Goal: Information Seeking & Learning: Learn about a topic

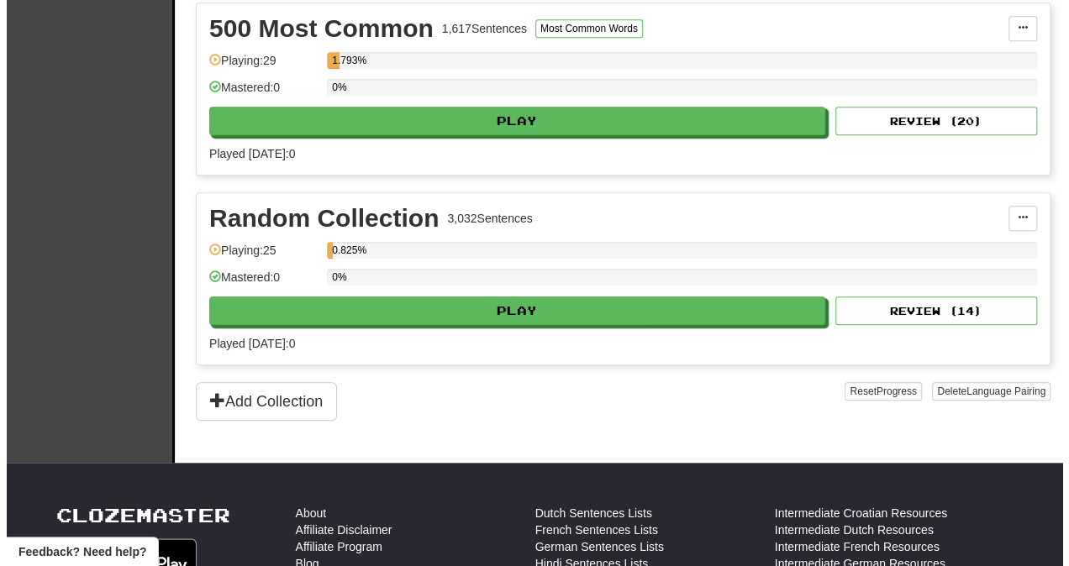
scroll to position [605, 0]
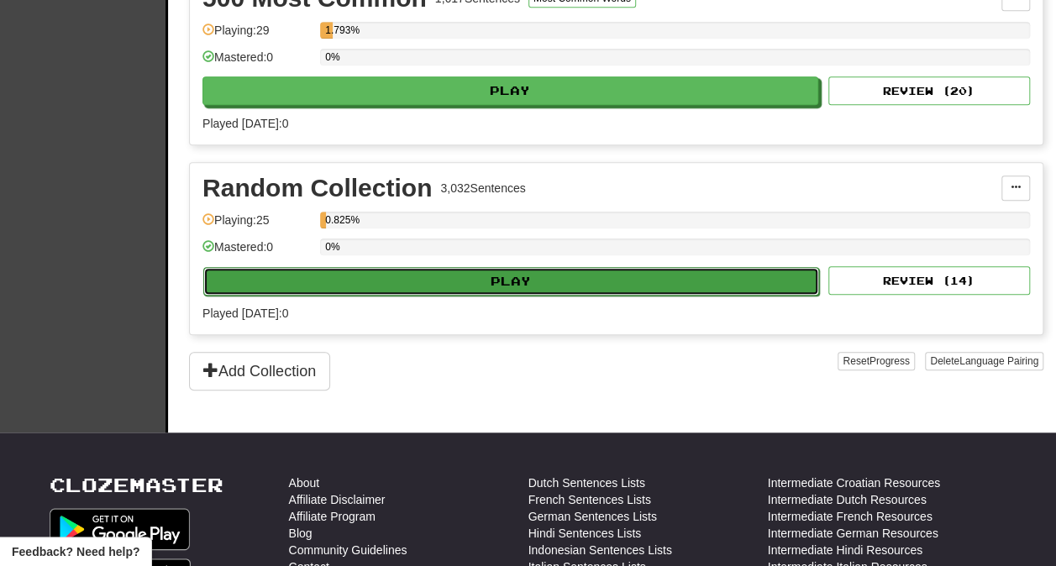
click at [424, 273] on button "Play" at bounding box center [511, 281] width 616 height 29
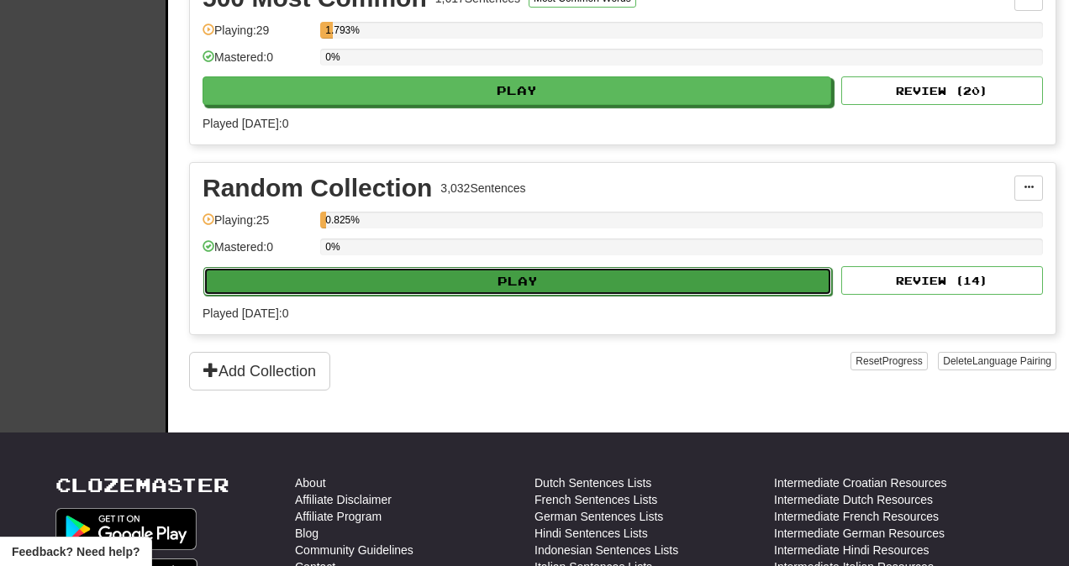
select select "**"
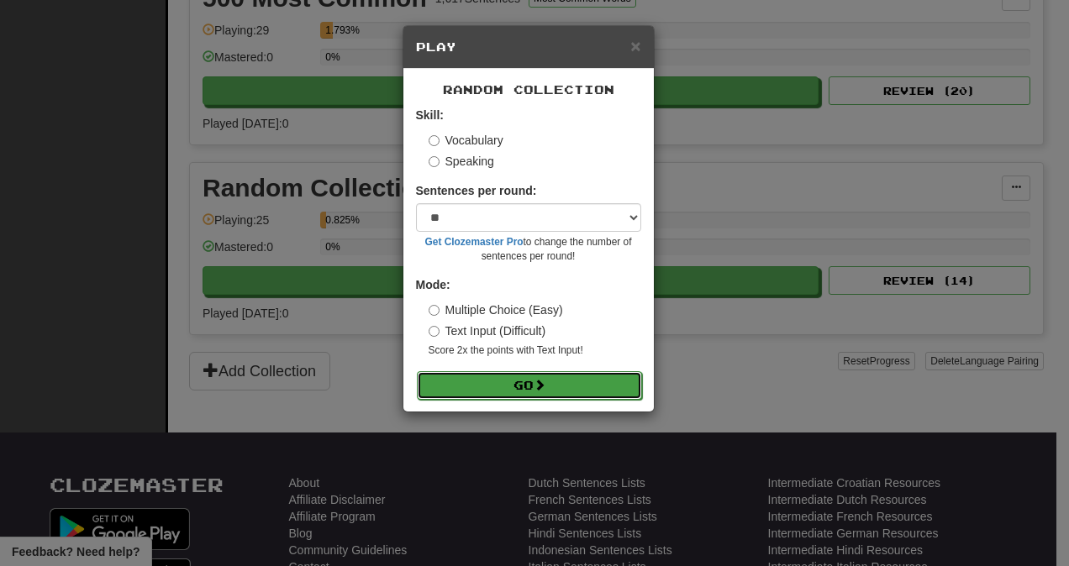
click at [534, 381] on button "Go" at bounding box center [529, 385] width 225 height 29
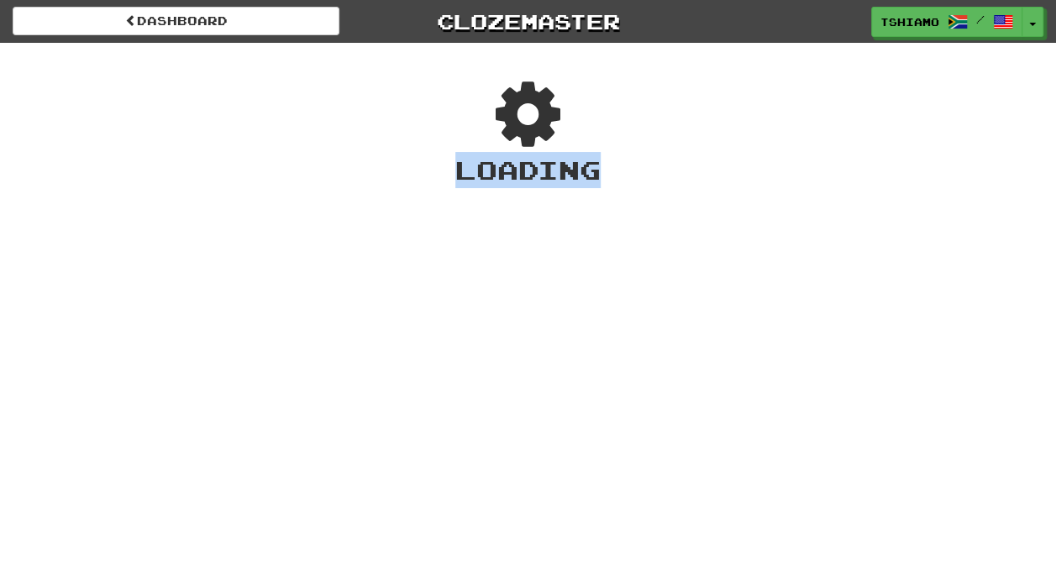
click at [437, 304] on div "Dashboard Clozemaster Tshiamo / Toggle Dropdown Dashboard Leaderboard Activity …" at bounding box center [528, 283] width 1056 height 566
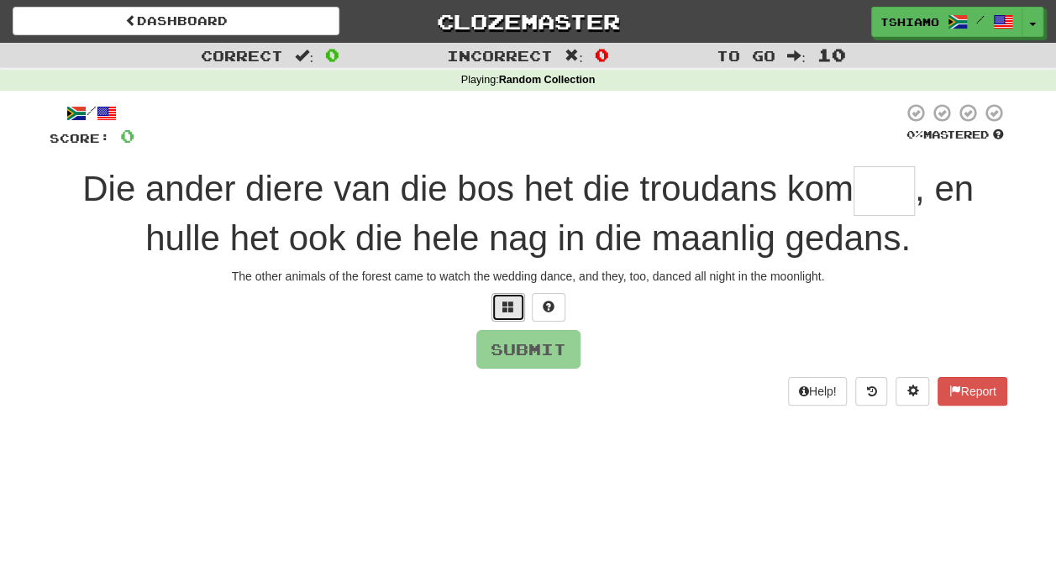
drag, startPoint x: 0, startPoint y: 0, endPoint x: 499, endPoint y: 311, distance: 588.0
click at [499, 311] on button at bounding box center [509, 307] width 34 height 29
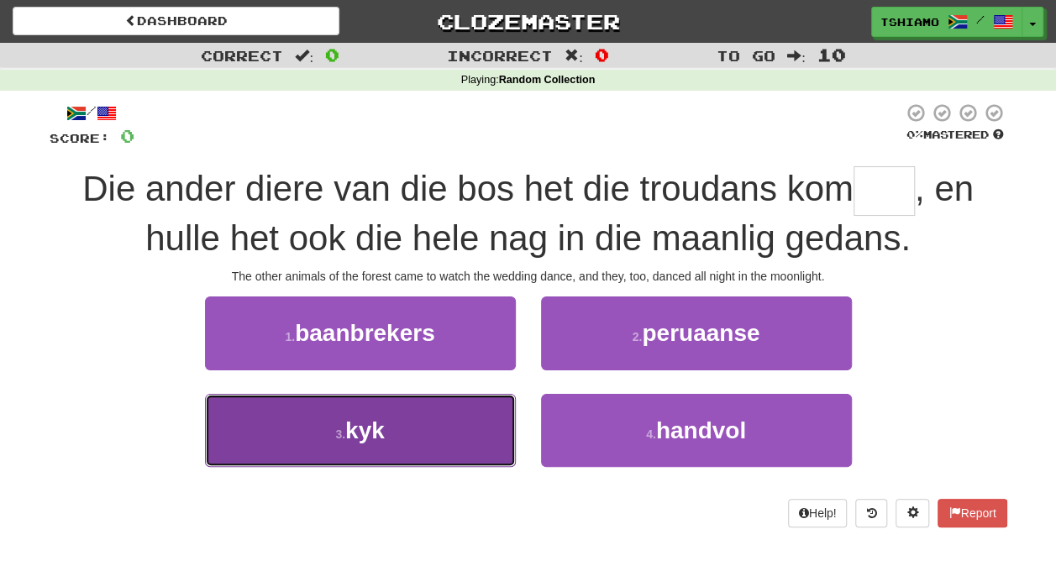
click at [427, 406] on button "3 . kyk" at bounding box center [360, 430] width 311 height 73
type input "***"
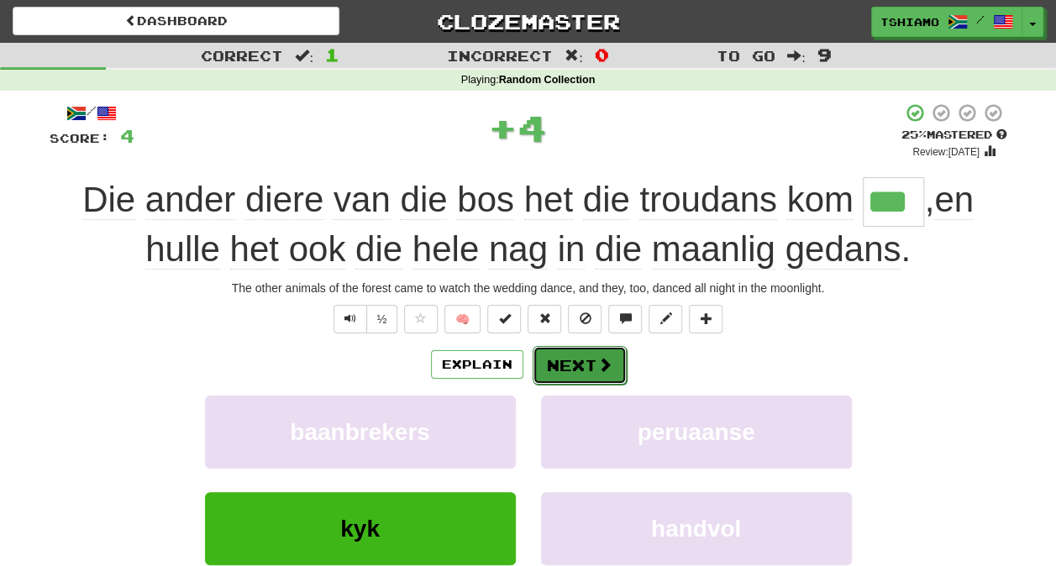
click at [585, 358] on button "Next" at bounding box center [580, 365] width 94 height 39
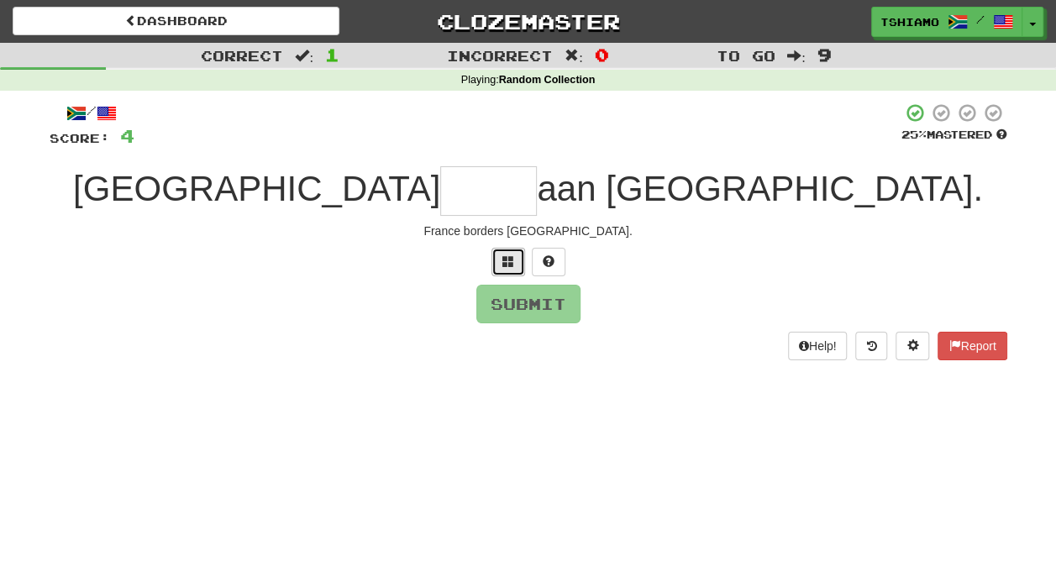
click at [507, 255] on span at bounding box center [508, 261] width 12 height 12
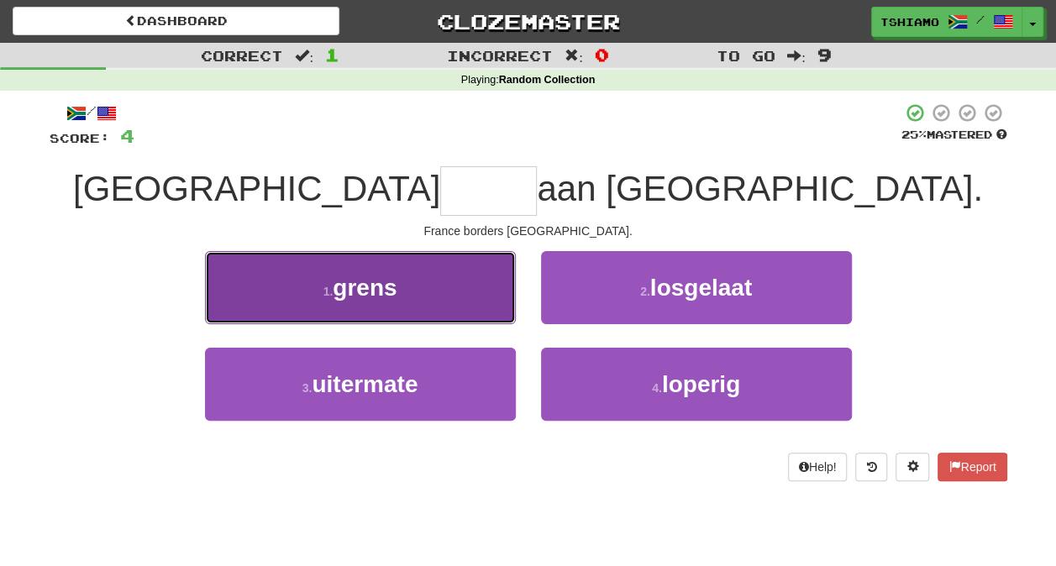
click at [463, 290] on button "1 . grens" at bounding box center [360, 287] width 311 height 73
type input "*****"
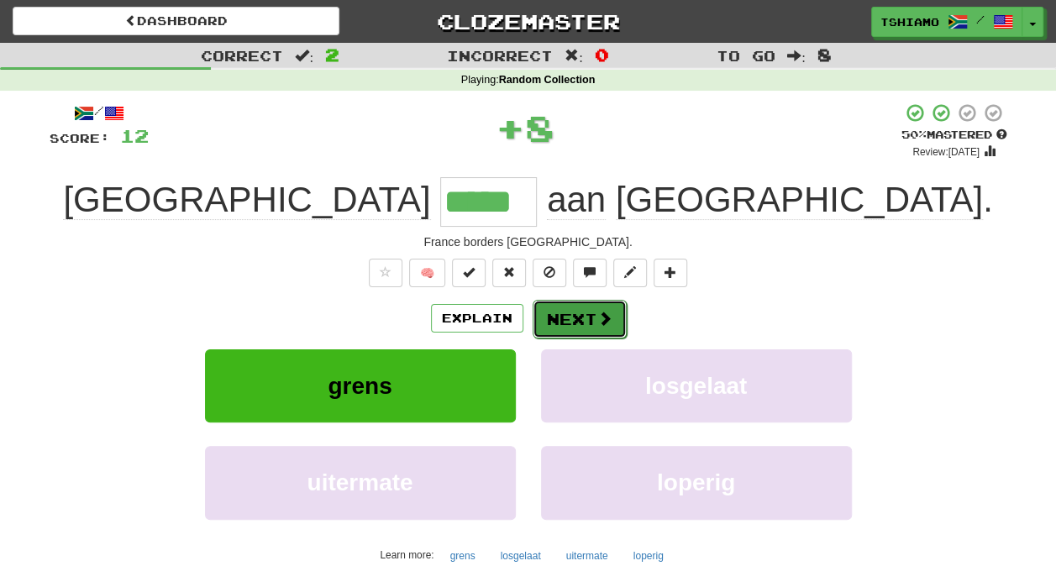
click at [593, 315] on button "Next" at bounding box center [580, 319] width 94 height 39
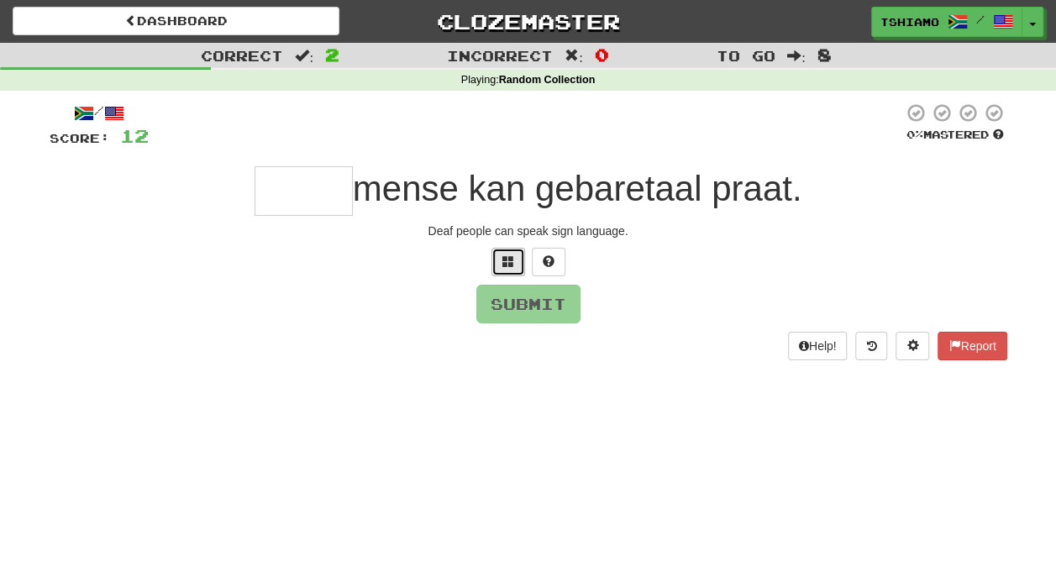
click at [502, 269] on button at bounding box center [509, 262] width 34 height 29
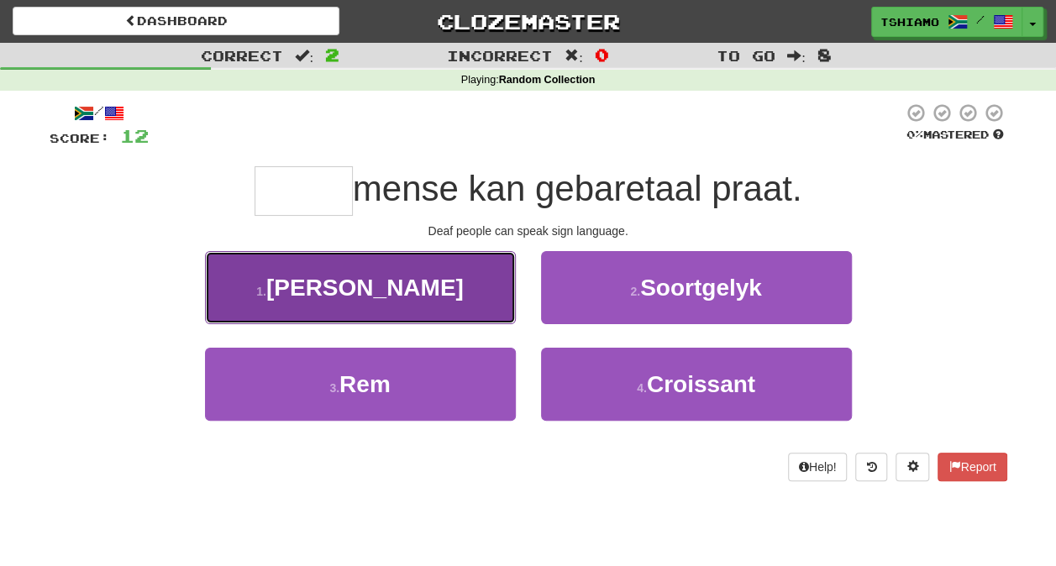
click at [460, 293] on button "1 . Dowe" at bounding box center [360, 287] width 311 height 73
type input "****"
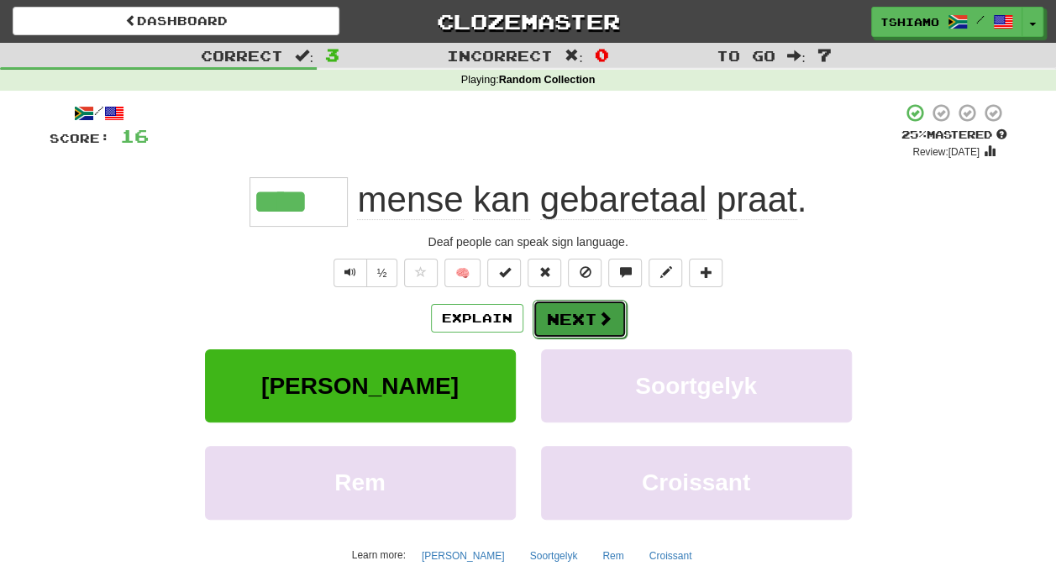
click at [581, 323] on button "Next" at bounding box center [580, 319] width 94 height 39
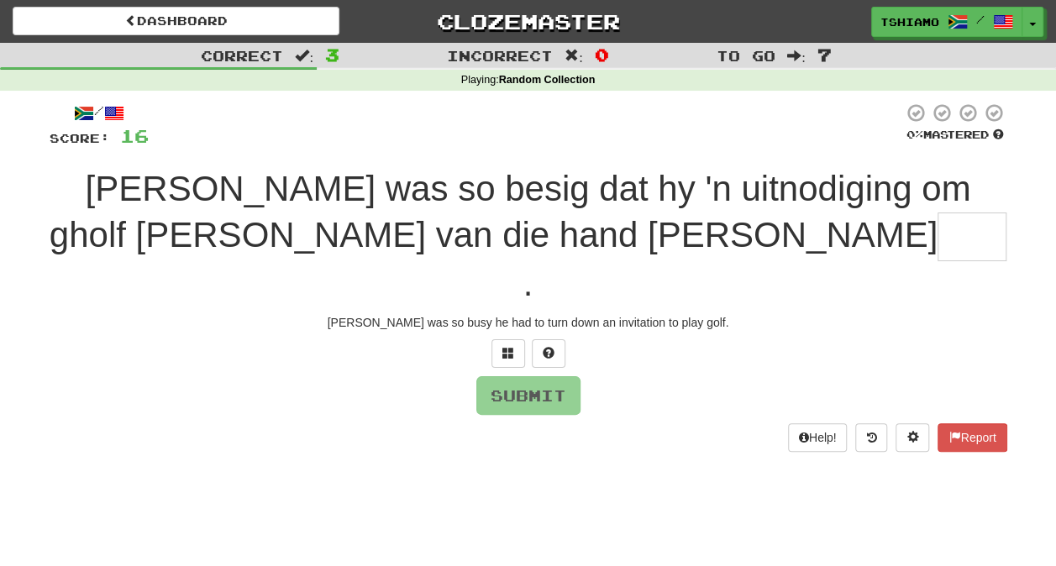
click at [505, 291] on div "/ Score: 16 0 % Mastered Robert was so besig dat hy 'n uitnodiging om gholf te …" at bounding box center [529, 277] width 958 height 349
click at [508, 339] on button at bounding box center [509, 353] width 34 height 29
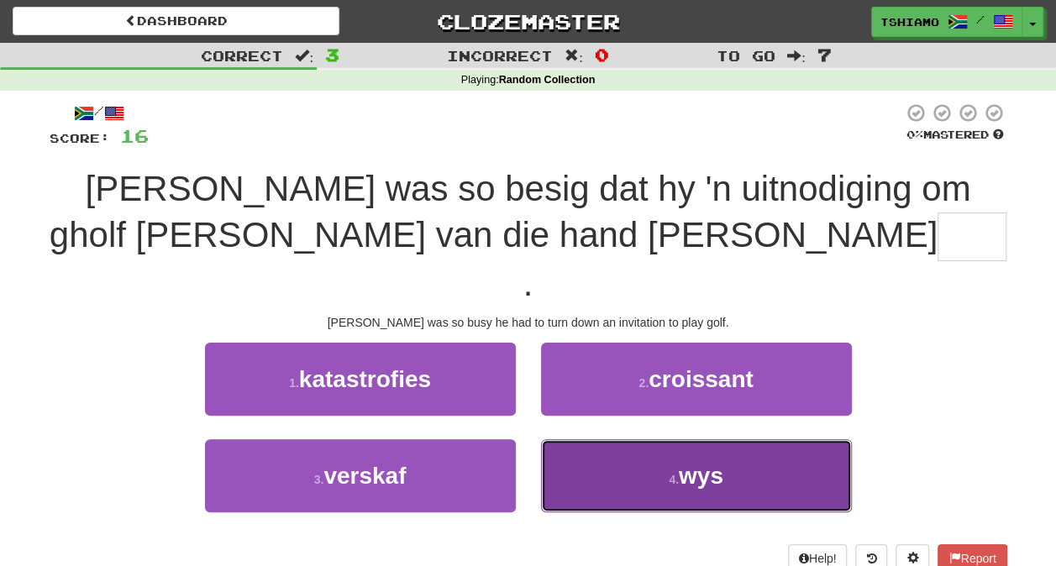
click at [625, 447] on button "4 . wys" at bounding box center [696, 475] width 311 height 73
type input "***"
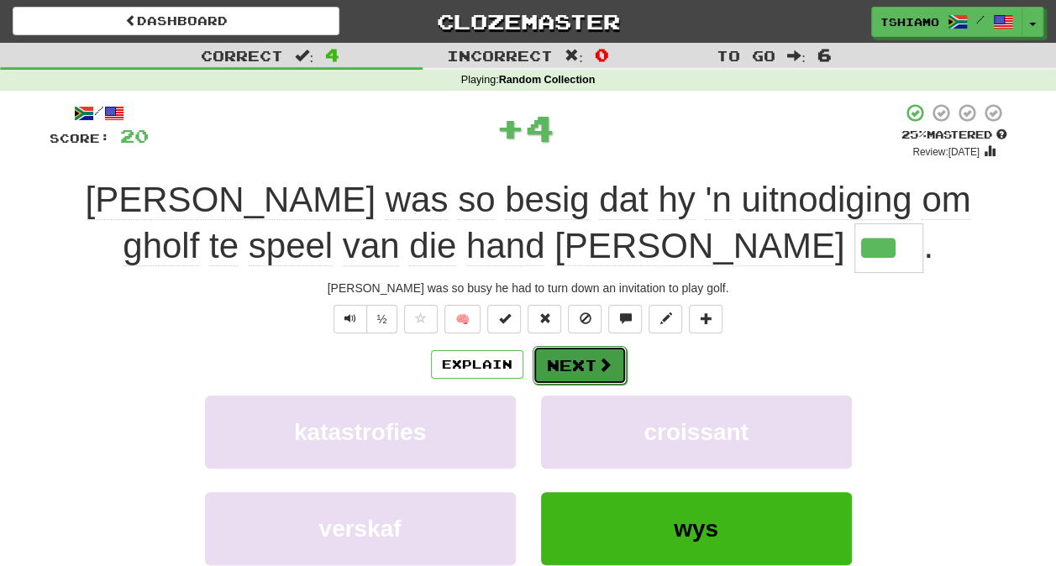
click at [572, 361] on button "Next" at bounding box center [580, 365] width 94 height 39
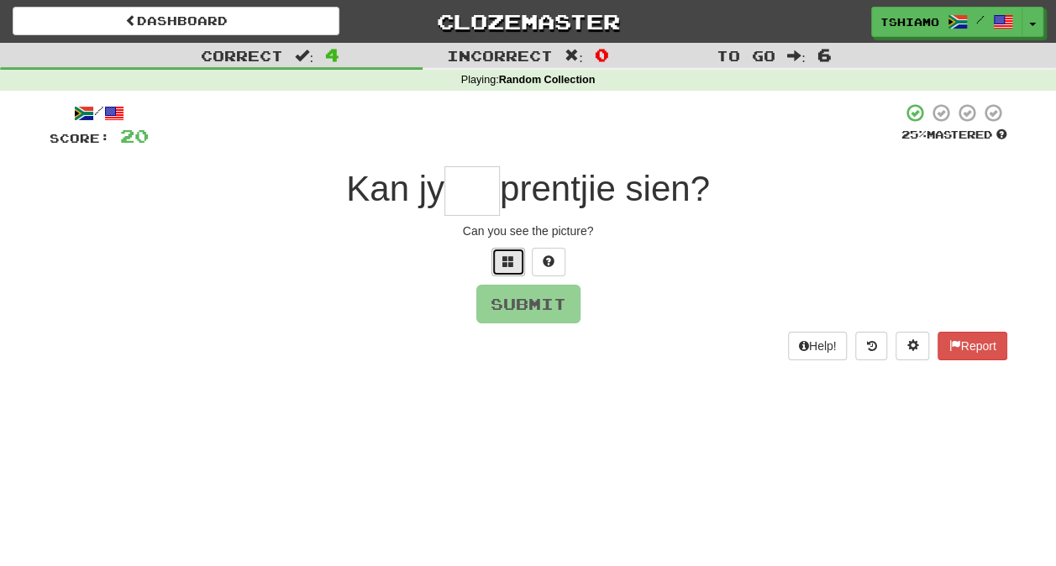
click at [516, 272] on button at bounding box center [509, 262] width 34 height 29
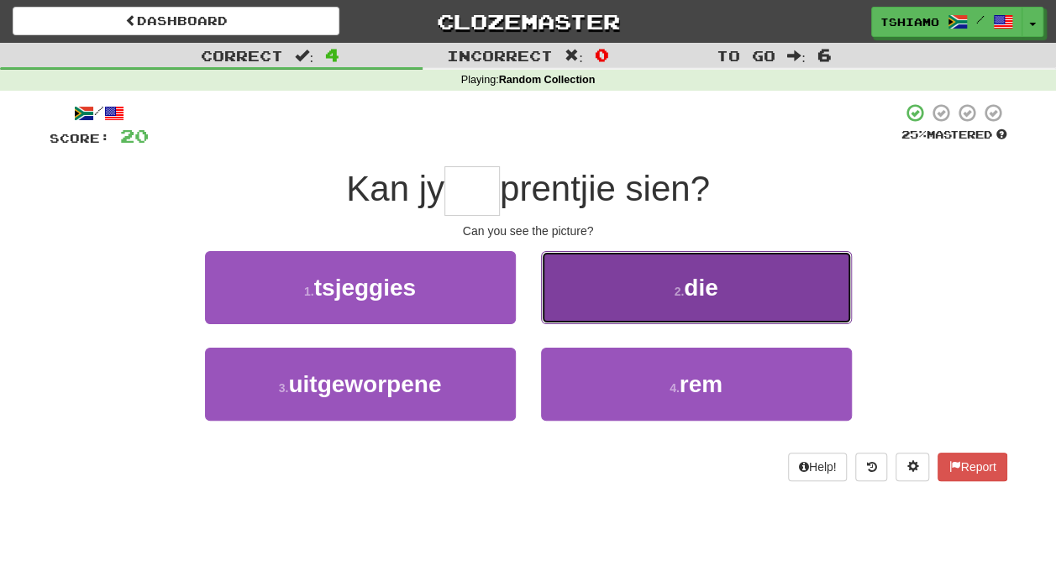
click at [623, 274] on button "2 . die" at bounding box center [696, 287] width 311 height 73
type input "***"
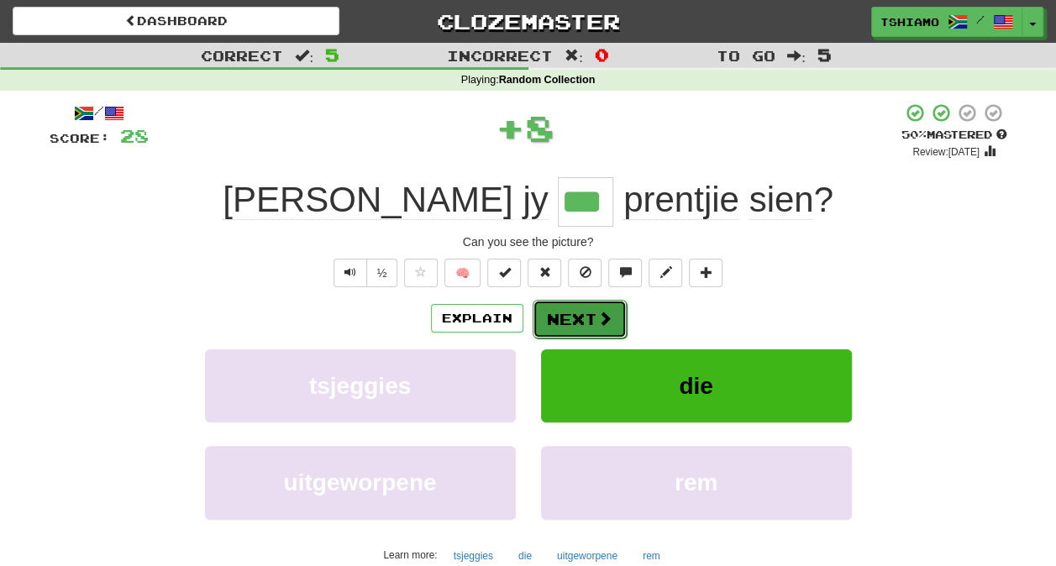
click at [552, 303] on button "Next" at bounding box center [580, 319] width 94 height 39
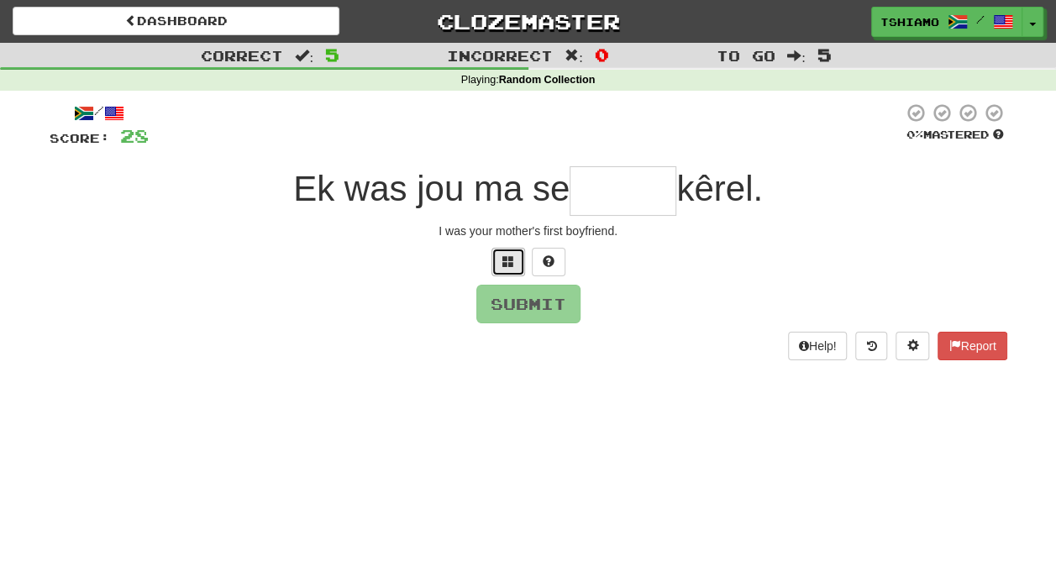
click at [508, 274] on button at bounding box center [509, 262] width 34 height 29
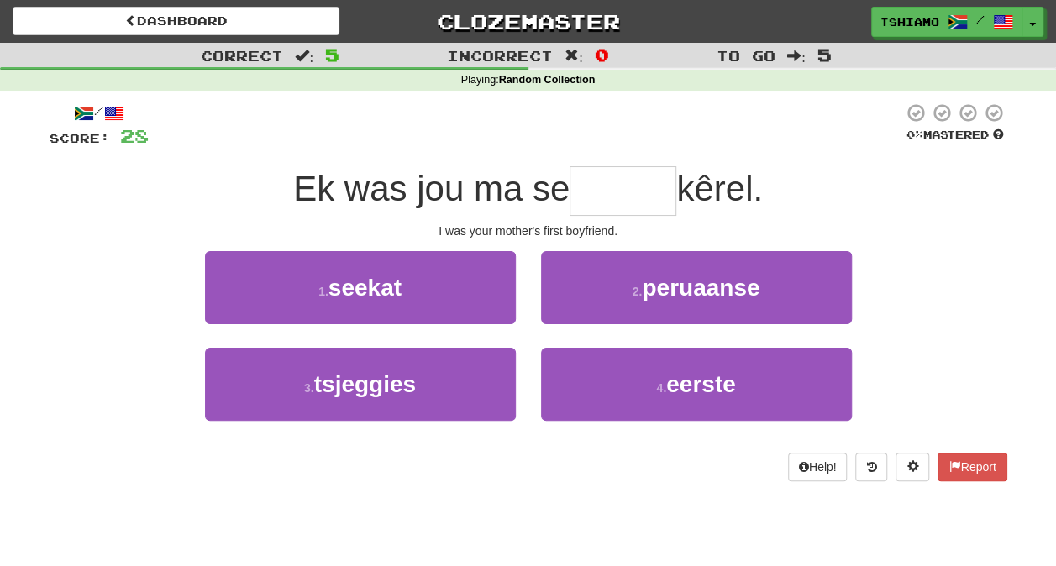
click at [508, 274] on button "1 . seekat" at bounding box center [360, 287] width 311 height 73
type input "******"
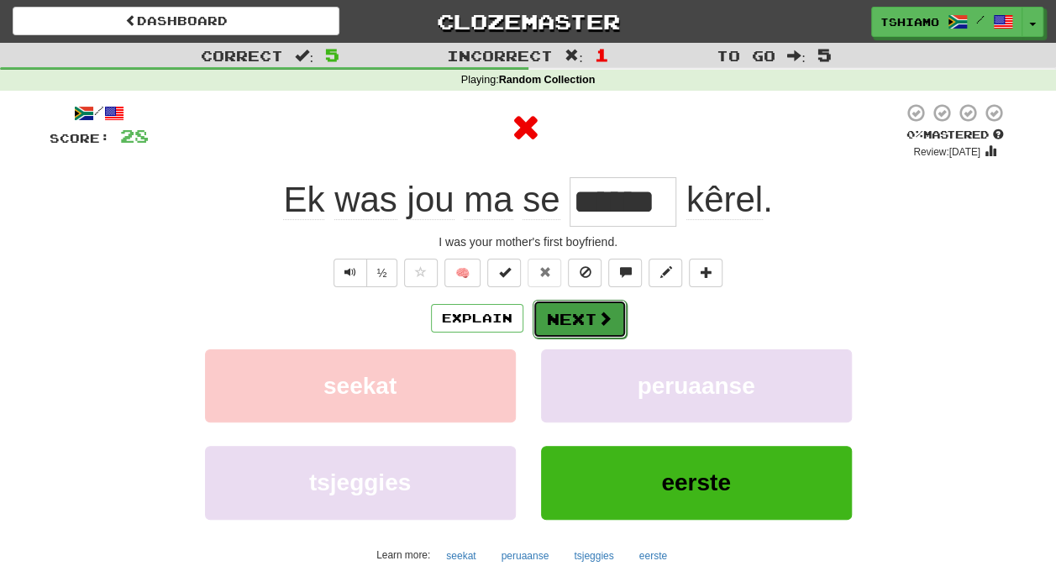
click at [600, 324] on span at bounding box center [604, 318] width 15 height 15
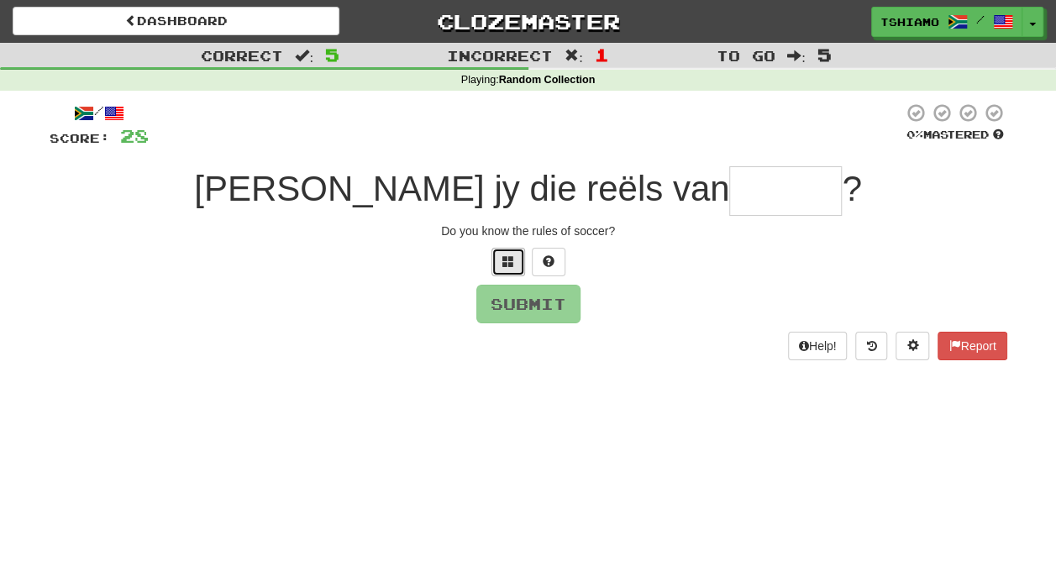
click at [508, 269] on button at bounding box center [509, 262] width 34 height 29
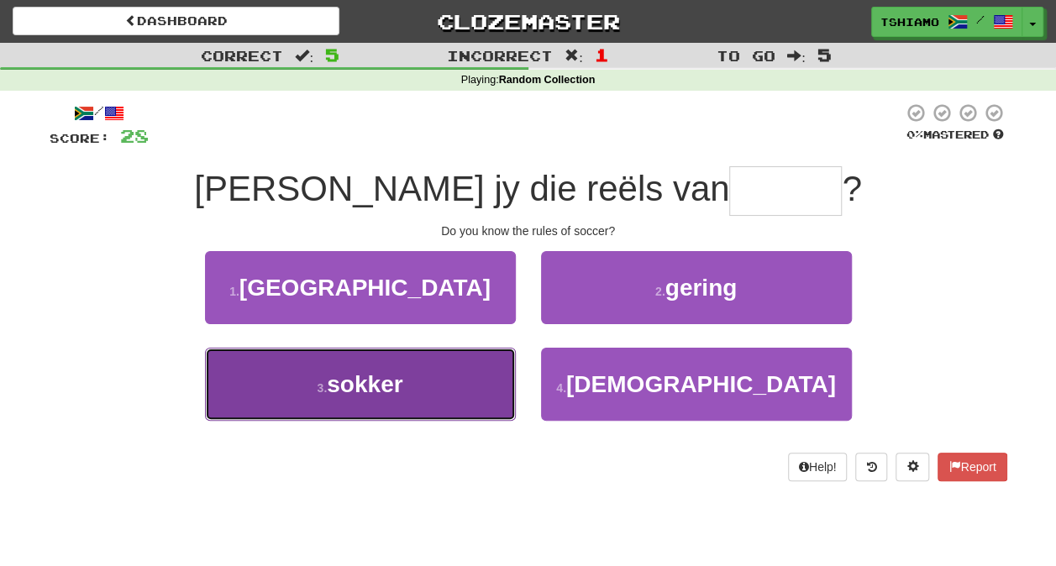
click at [455, 360] on button "3 . sokker" at bounding box center [360, 384] width 311 height 73
type input "******"
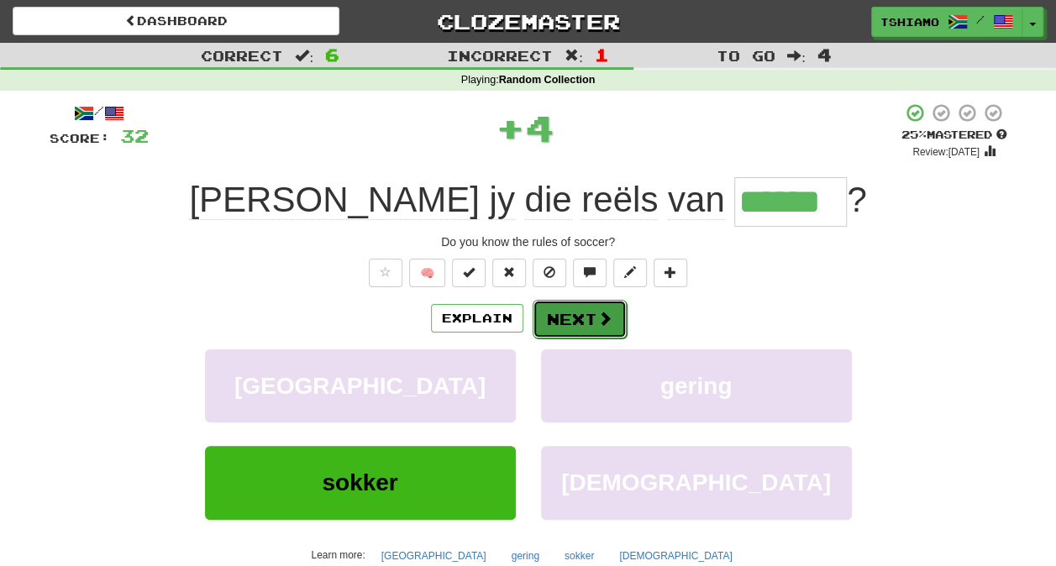
click at [541, 320] on button "Next" at bounding box center [580, 319] width 94 height 39
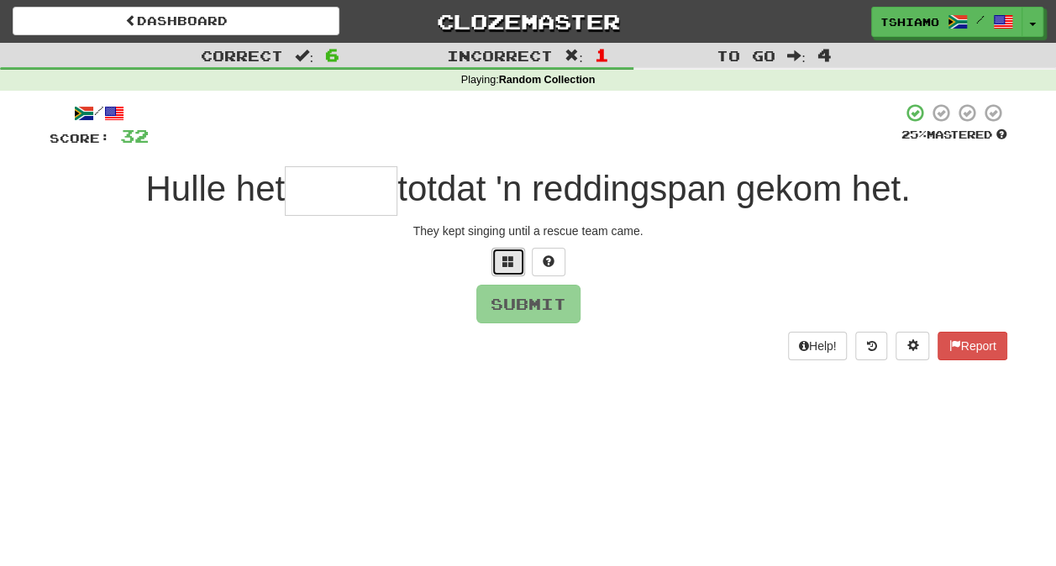
click at [511, 267] on button at bounding box center [509, 262] width 34 height 29
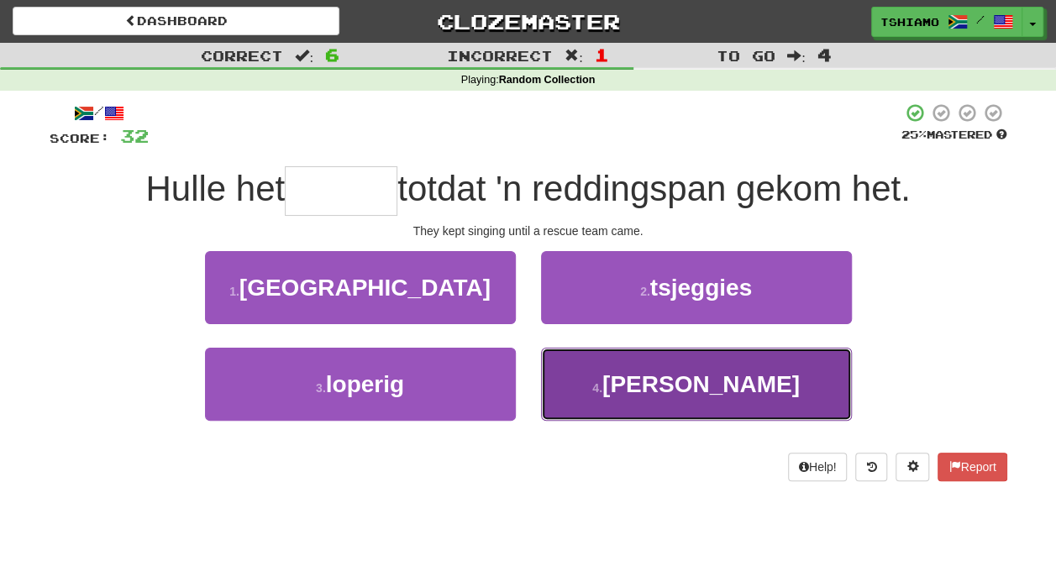
click at [666, 372] on span "gesing" at bounding box center [700, 384] width 197 height 26
type input "******"
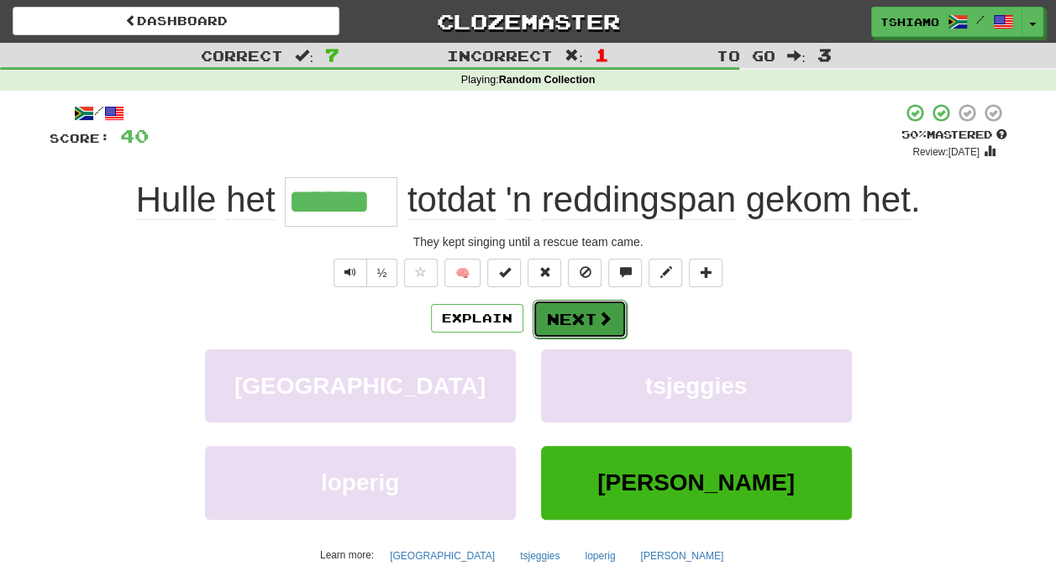
click at [602, 316] on span at bounding box center [604, 318] width 15 height 15
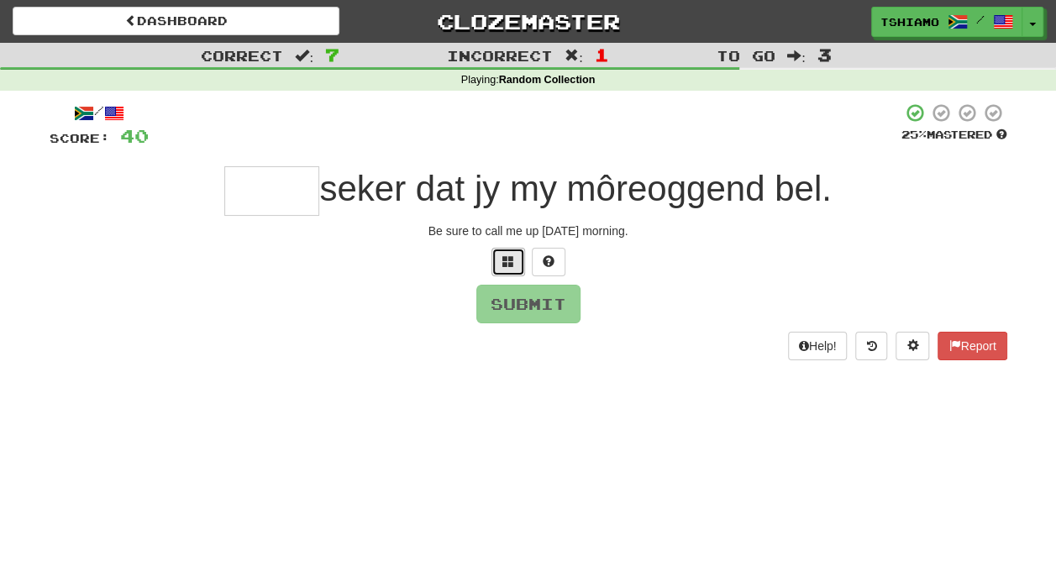
click at [502, 250] on button at bounding box center [509, 262] width 34 height 29
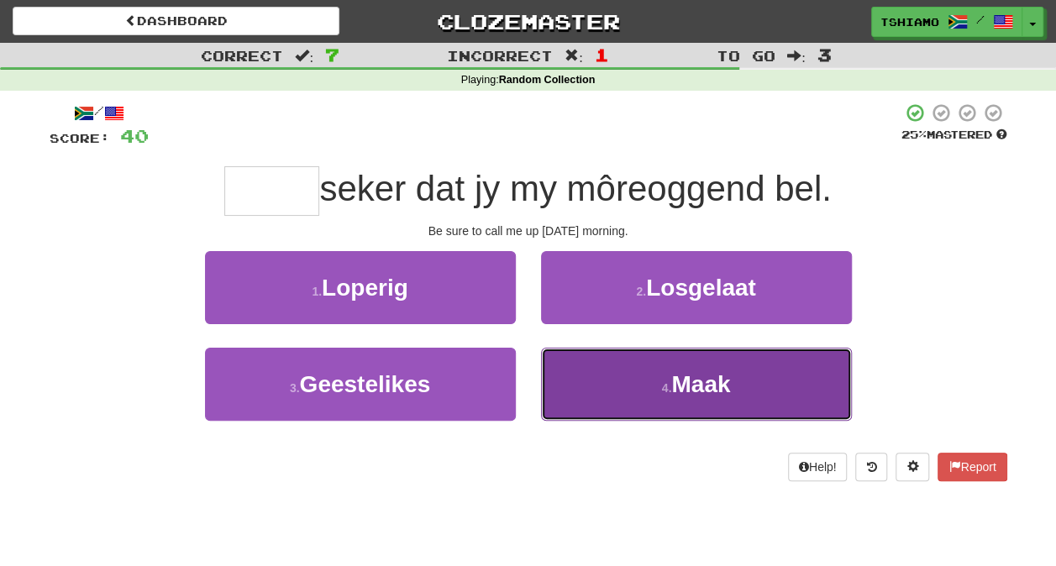
click at [572, 417] on button "4 . Maak" at bounding box center [696, 384] width 311 height 73
type input "****"
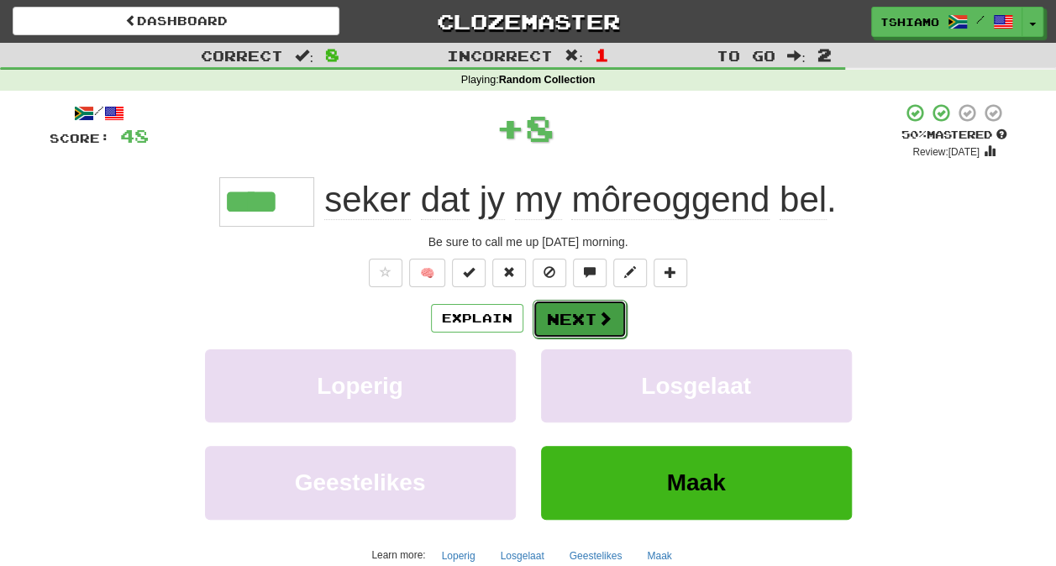
click at [575, 323] on button "Next" at bounding box center [580, 319] width 94 height 39
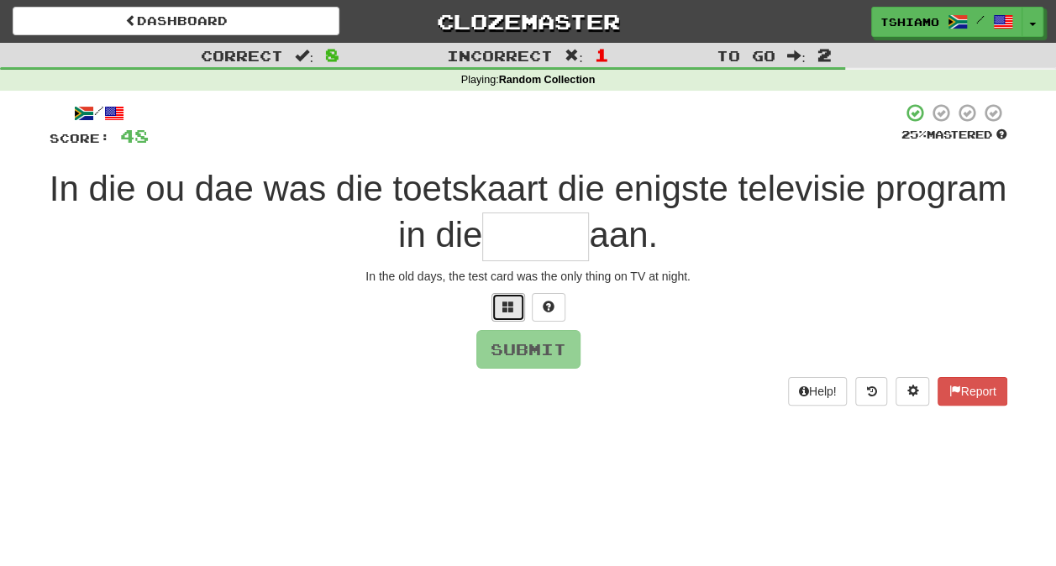
click at [513, 309] on span at bounding box center [508, 307] width 12 height 12
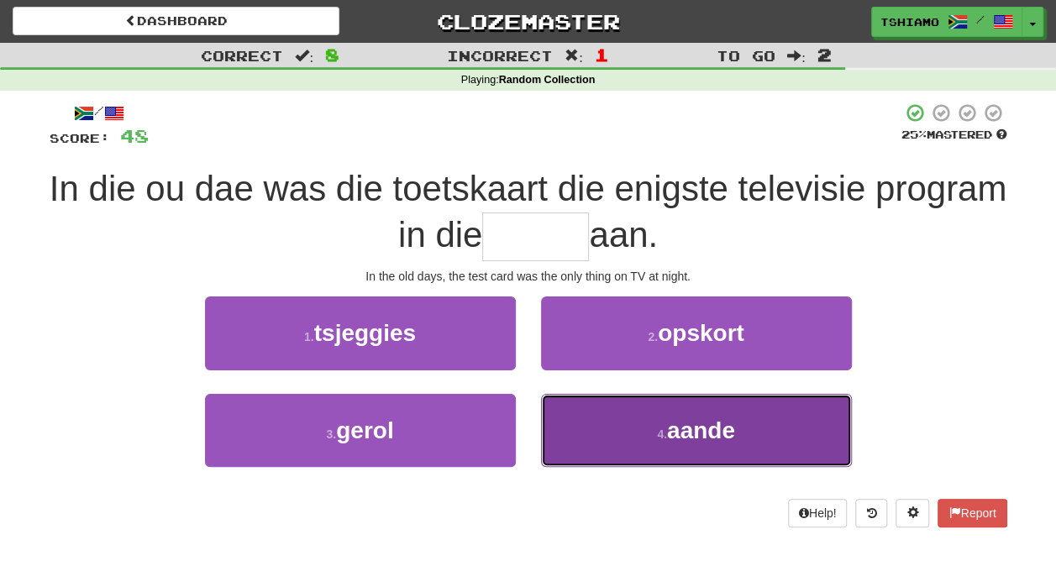
click at [615, 412] on button "4 . aande" at bounding box center [696, 430] width 311 height 73
type input "*****"
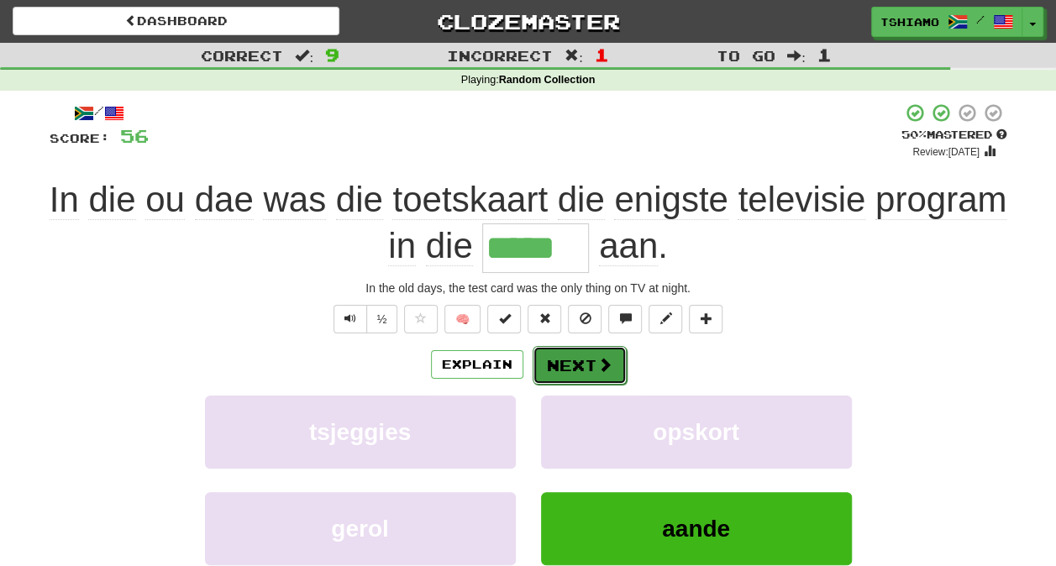
click at [585, 371] on button "Next" at bounding box center [580, 365] width 94 height 39
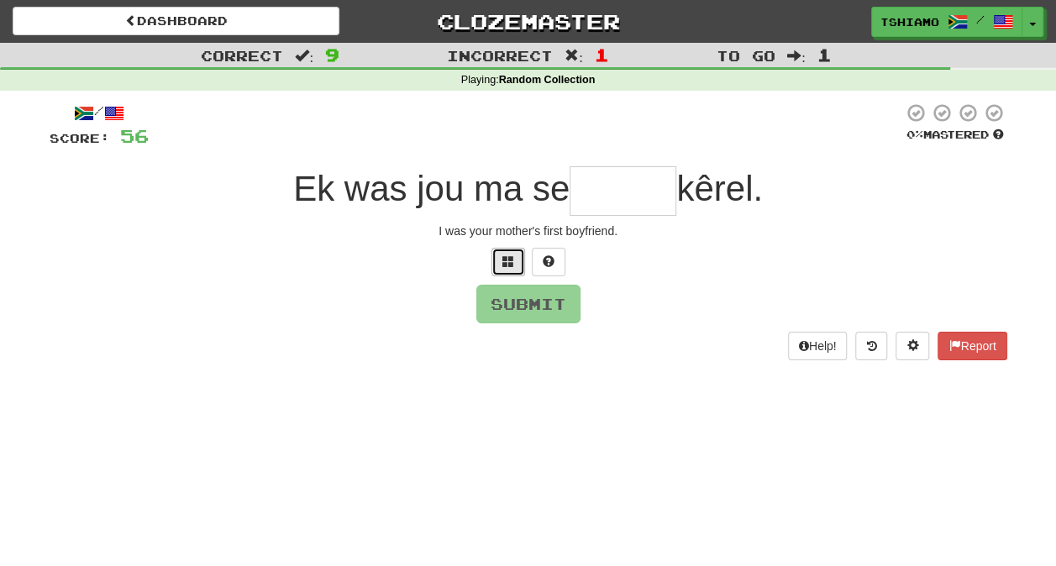
click at [513, 274] on button at bounding box center [509, 262] width 34 height 29
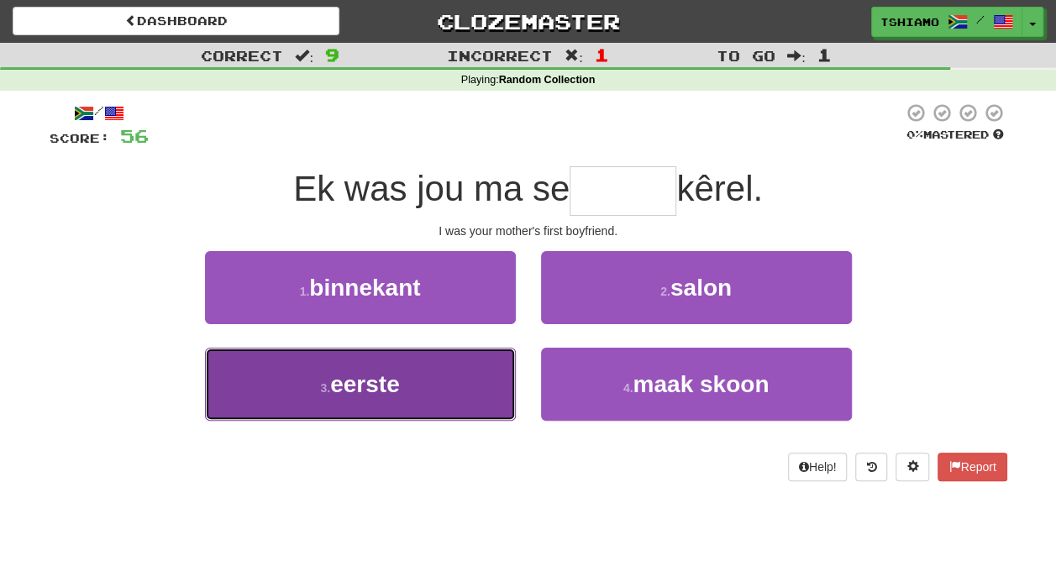
click at [467, 366] on button "3 . eerste" at bounding box center [360, 384] width 311 height 73
type input "******"
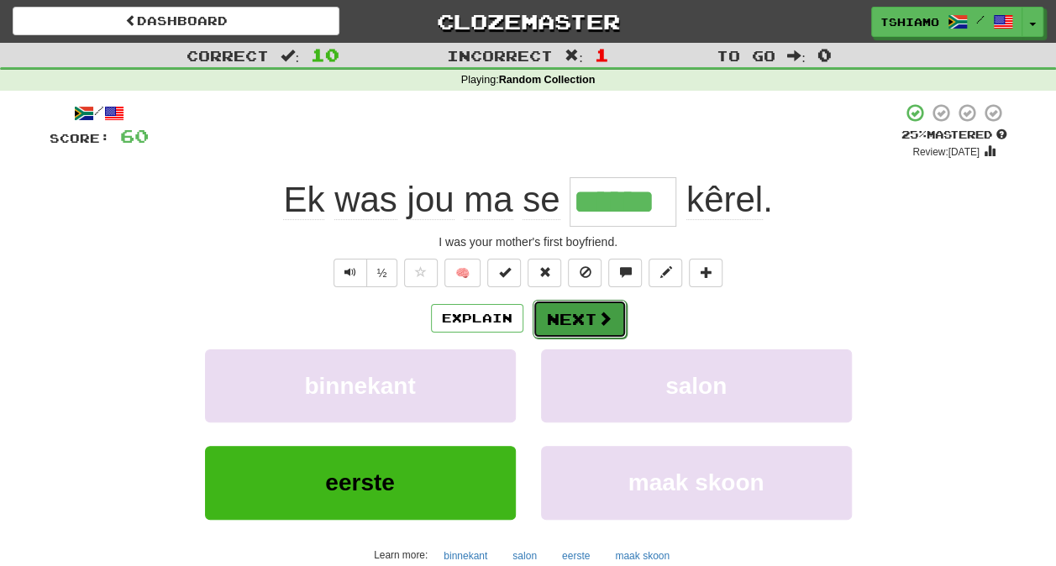
click at [562, 332] on button "Next" at bounding box center [580, 319] width 94 height 39
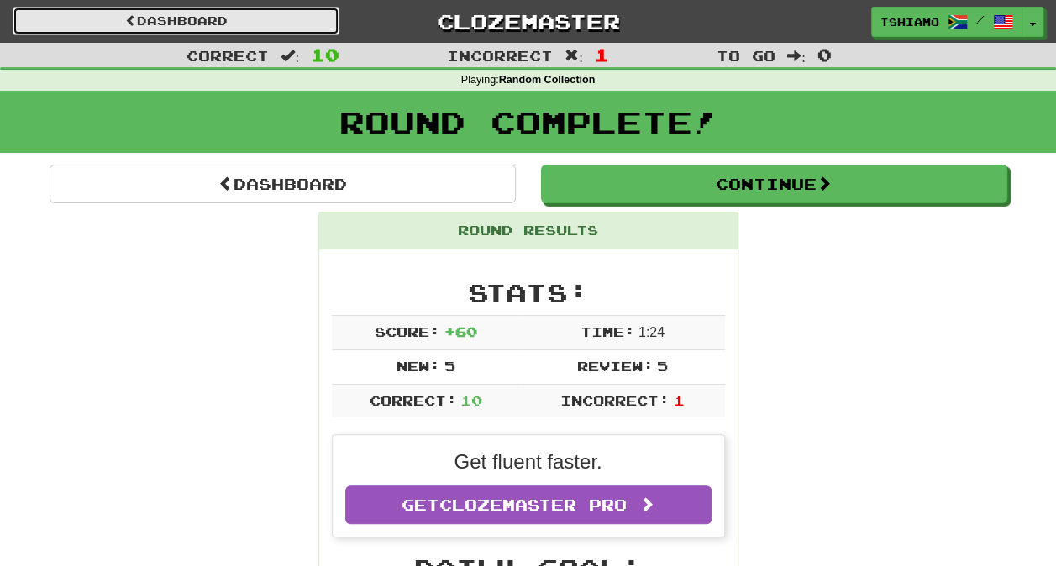
click at [165, 13] on link "Dashboard" at bounding box center [176, 21] width 327 height 29
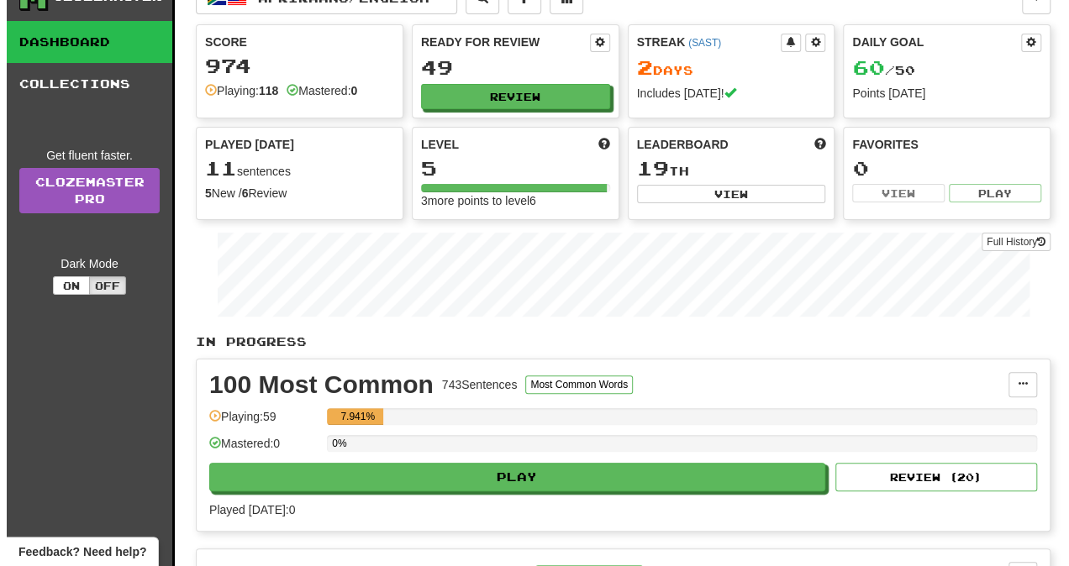
scroll to position [34, 0]
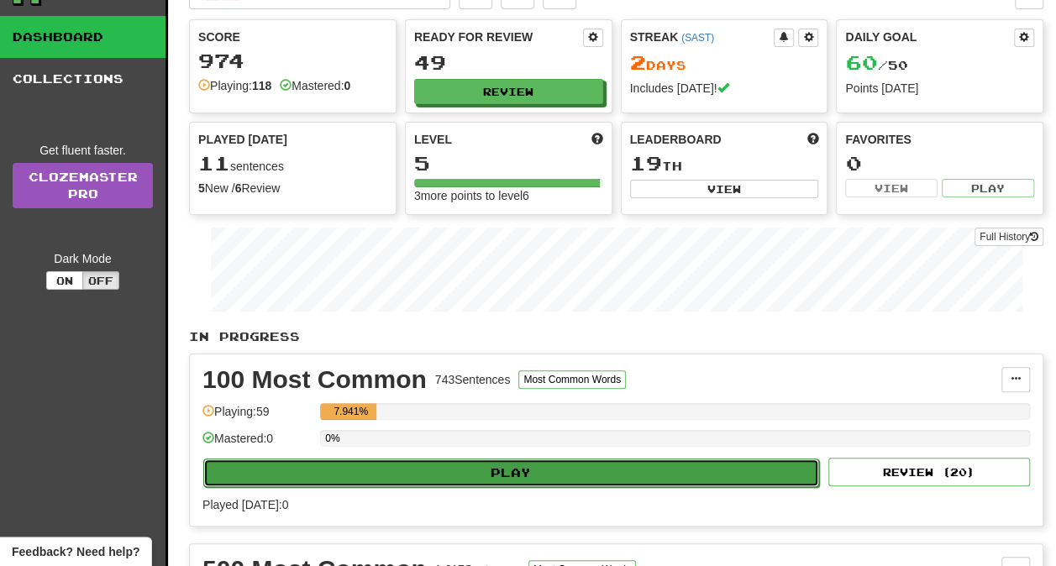
click at [458, 466] on button "Play" at bounding box center [511, 473] width 616 height 29
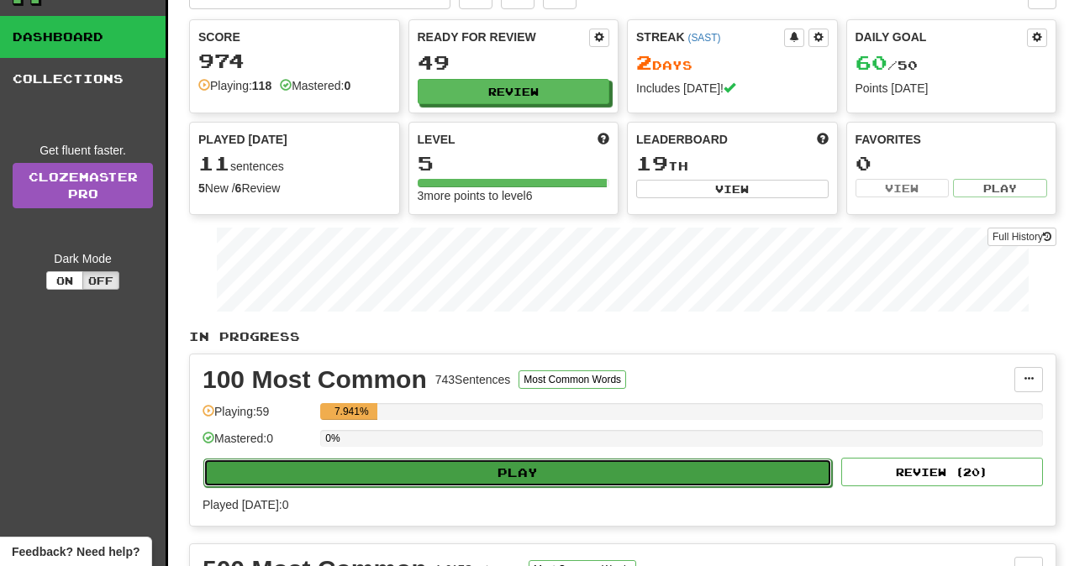
select select "**"
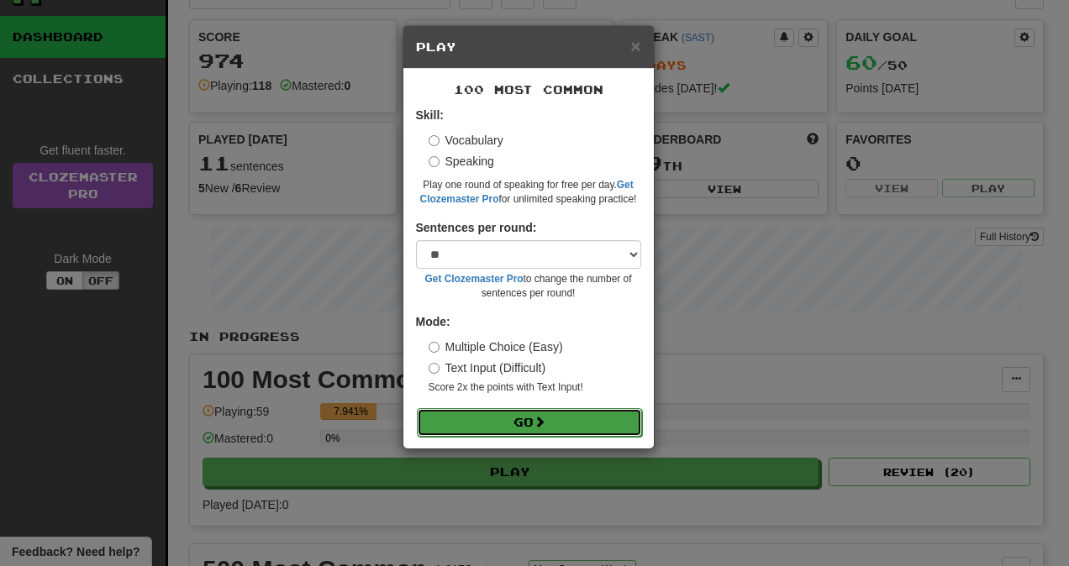
click at [514, 432] on button "Go" at bounding box center [529, 422] width 225 height 29
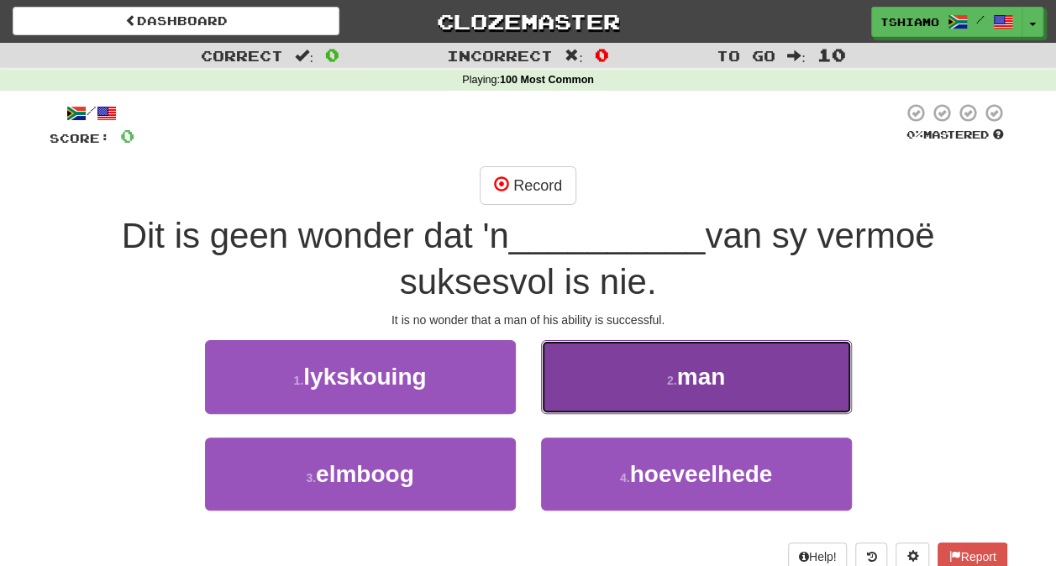
click at [623, 400] on button "2 . man" at bounding box center [696, 376] width 311 height 73
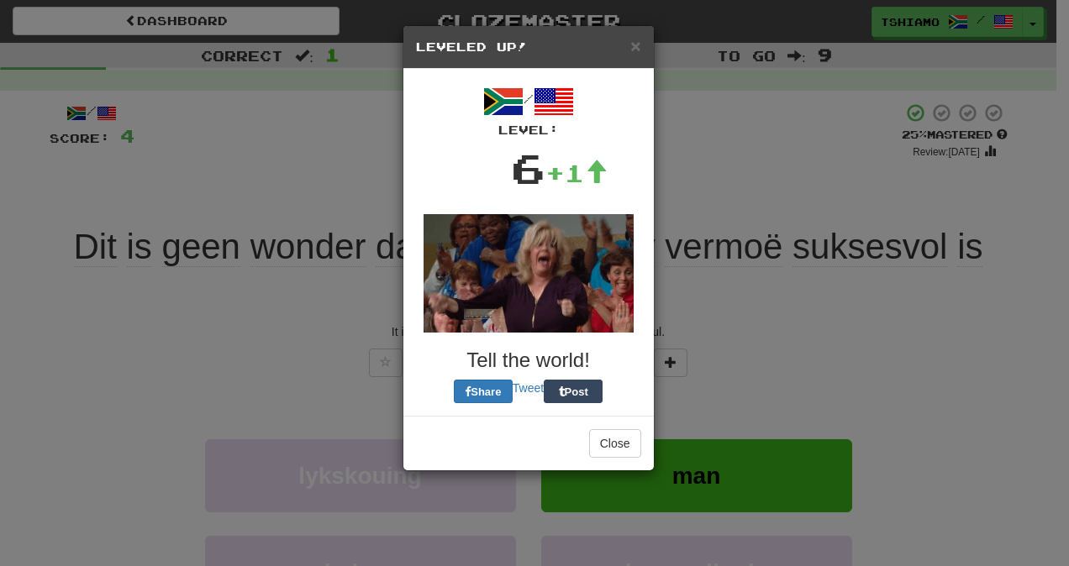
click at [583, 396] on div "× Leveled Up! / Level: 6 +1 Tell the world! Share Tweet Post Close" at bounding box center [534, 283] width 1069 height 566
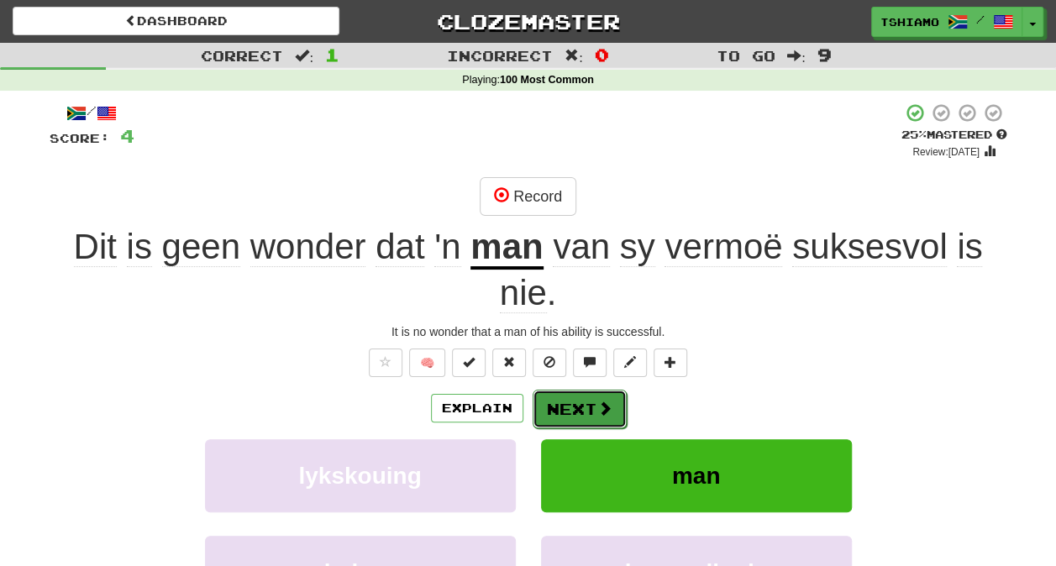
click at [579, 397] on button "Next" at bounding box center [580, 409] width 94 height 39
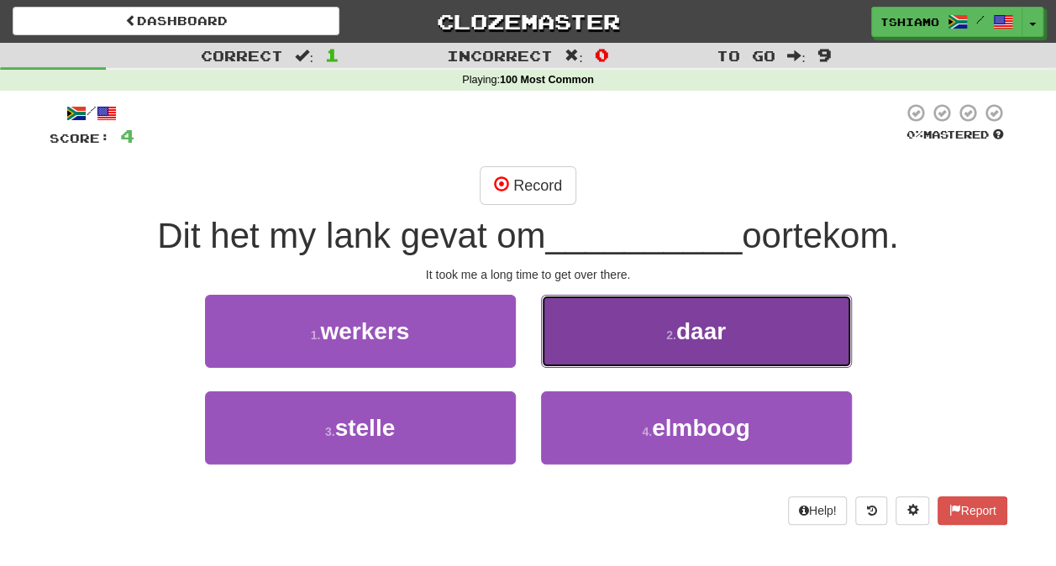
click at [630, 363] on button "2 . daar" at bounding box center [696, 331] width 311 height 73
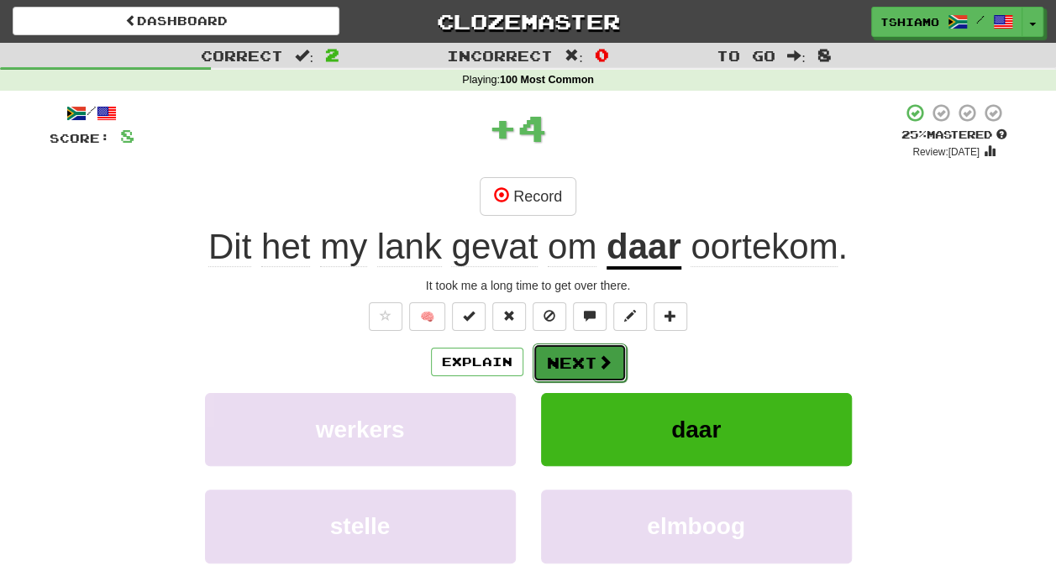
click at [581, 366] on button "Next" at bounding box center [580, 363] width 94 height 39
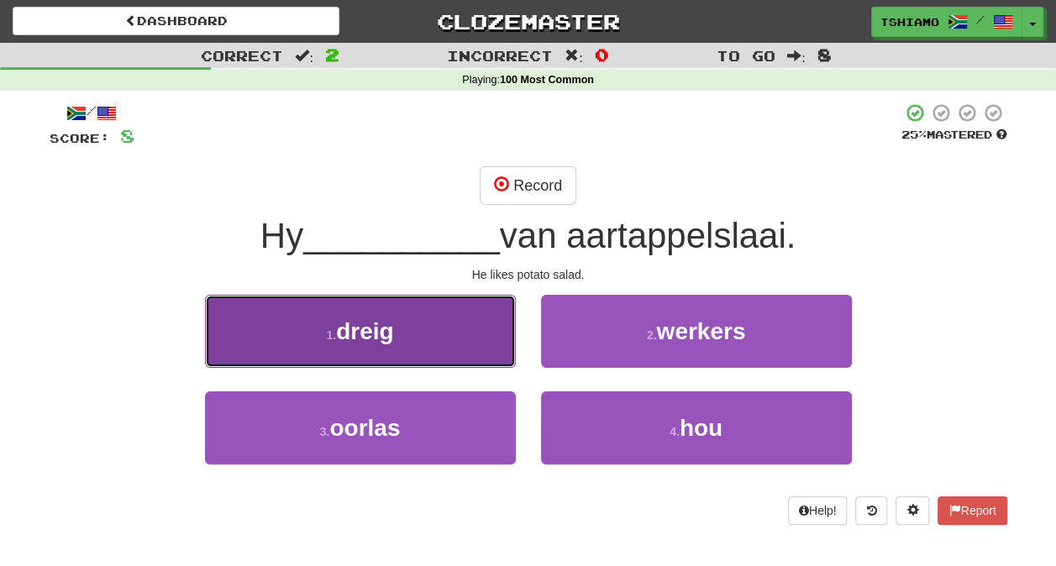
click at [464, 346] on button "1 . dreig" at bounding box center [360, 331] width 311 height 73
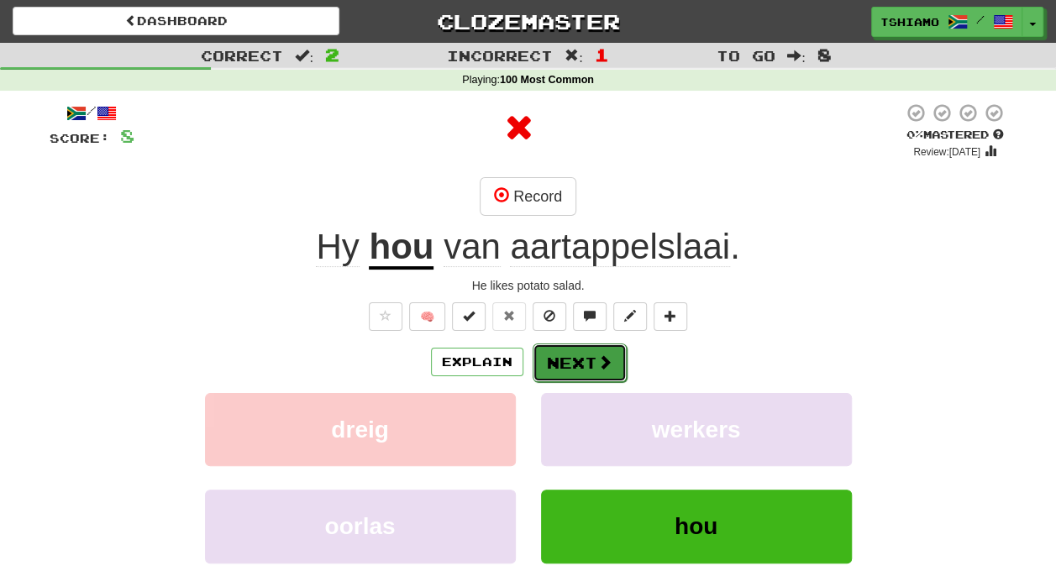
click at [587, 356] on button "Next" at bounding box center [580, 363] width 94 height 39
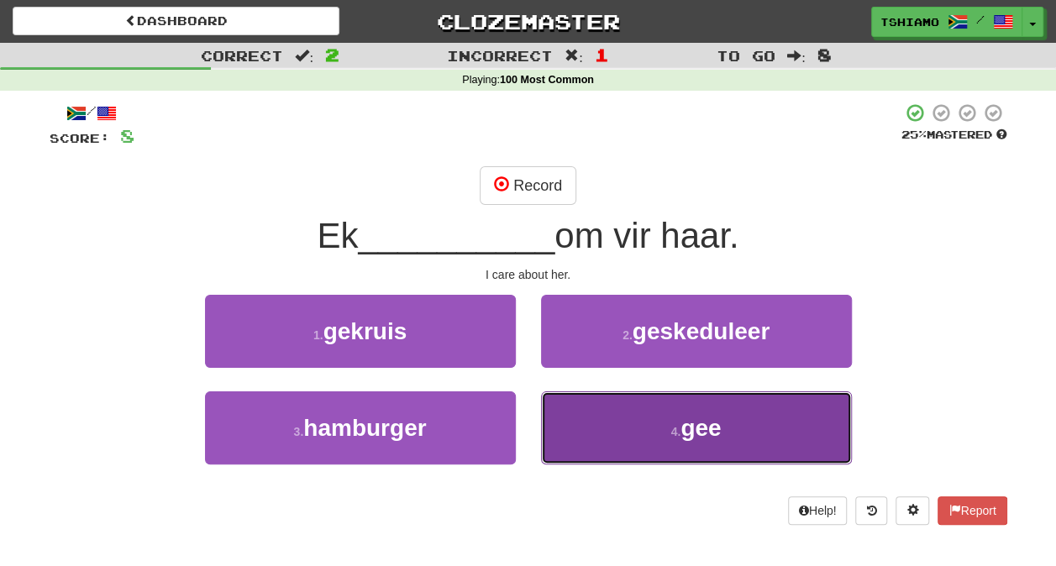
click at [636, 442] on button "4 . gee" at bounding box center [696, 428] width 311 height 73
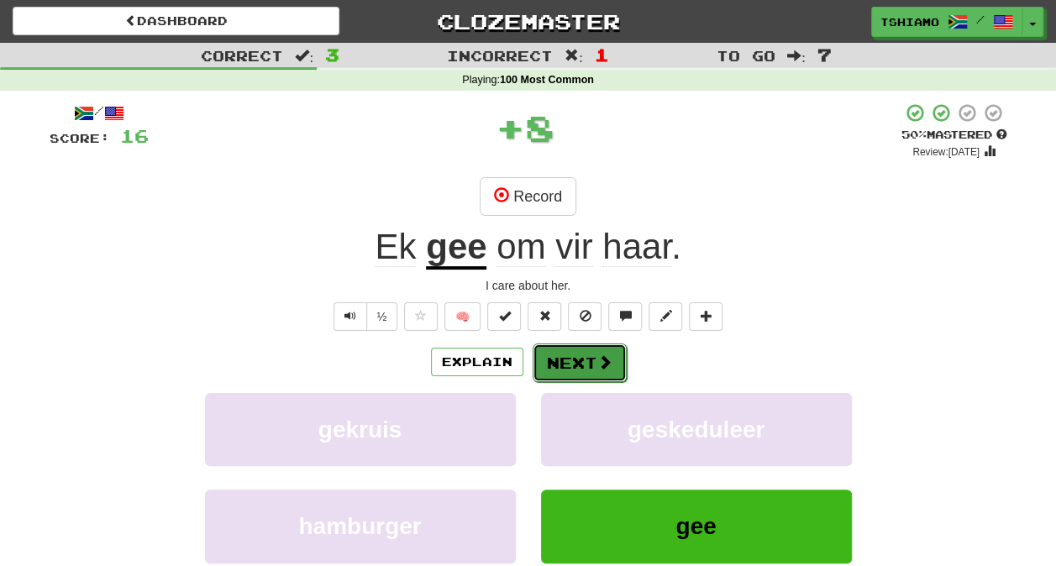
click at [570, 355] on button "Next" at bounding box center [580, 363] width 94 height 39
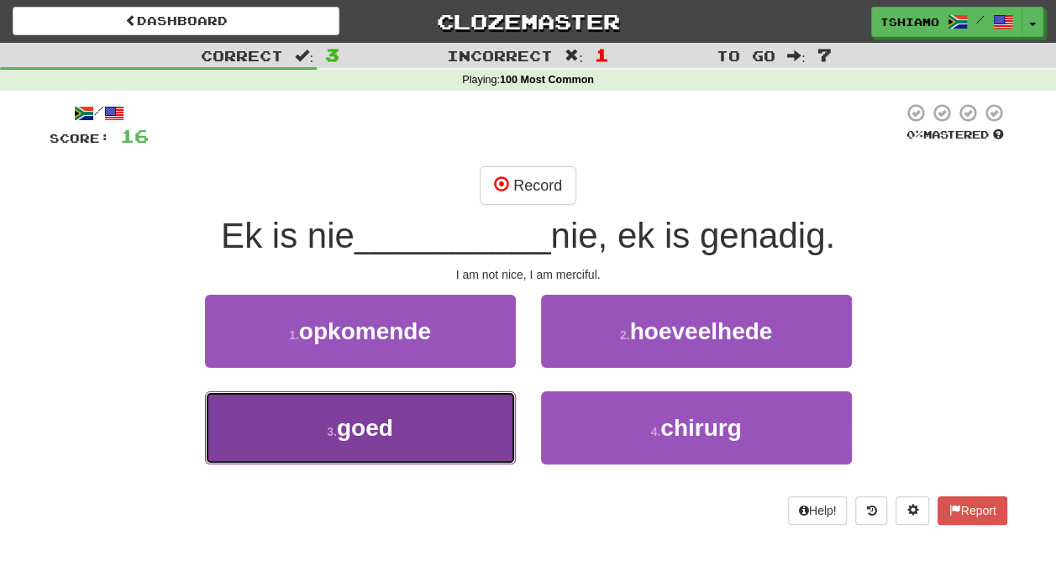
click at [484, 414] on button "3 . goed" at bounding box center [360, 428] width 311 height 73
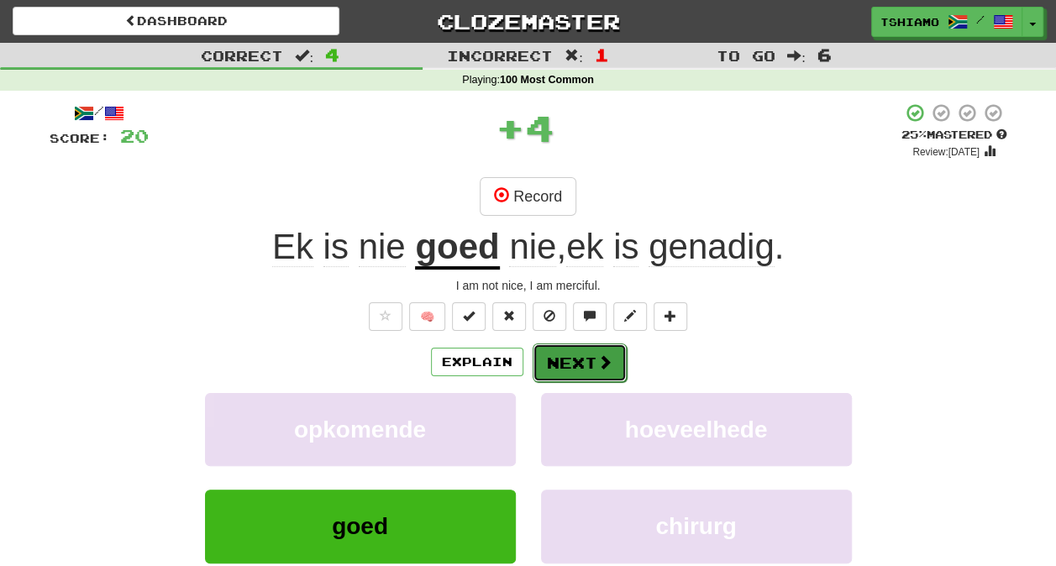
click at [555, 365] on button "Next" at bounding box center [580, 363] width 94 height 39
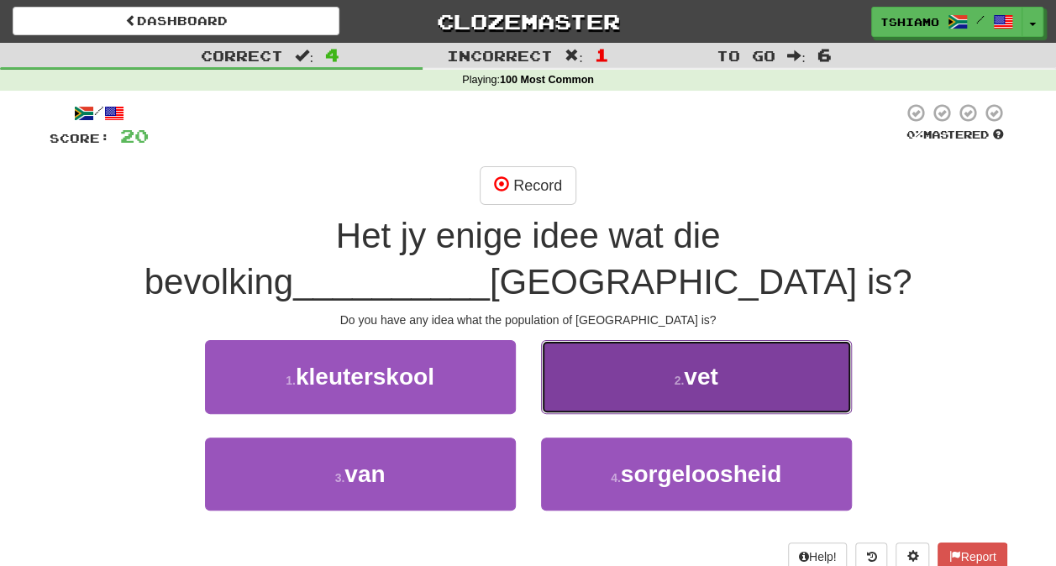
click at [603, 340] on button "2 . vet" at bounding box center [696, 376] width 311 height 73
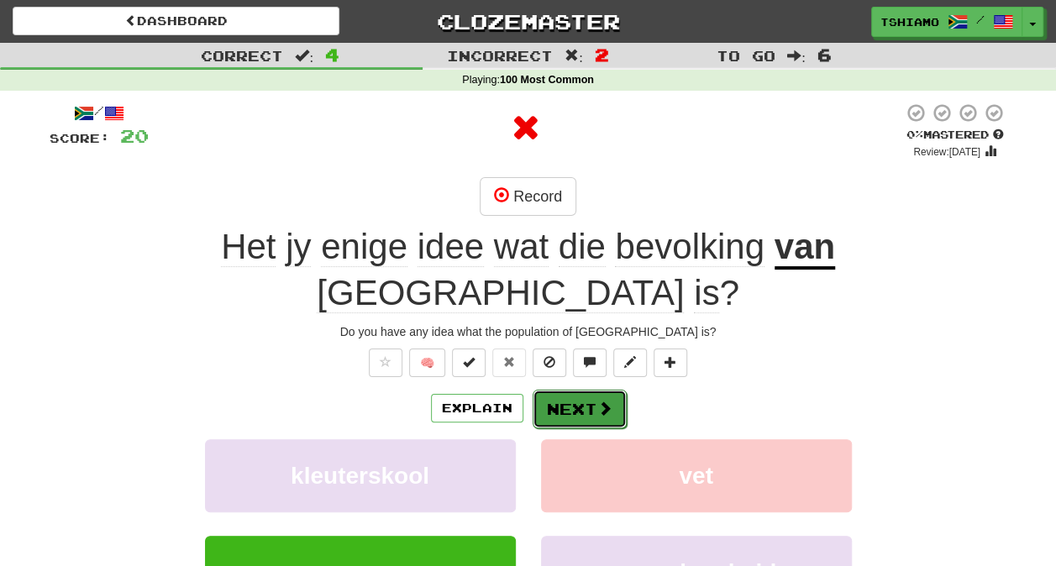
click at [566, 390] on button "Next" at bounding box center [580, 409] width 94 height 39
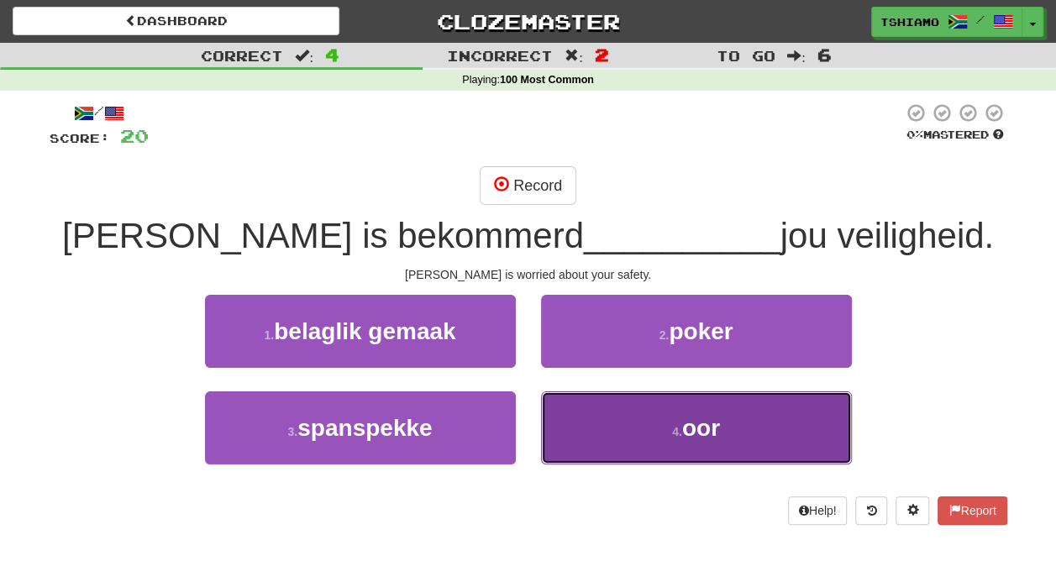
click at [608, 461] on button "4 . oor" at bounding box center [696, 428] width 311 height 73
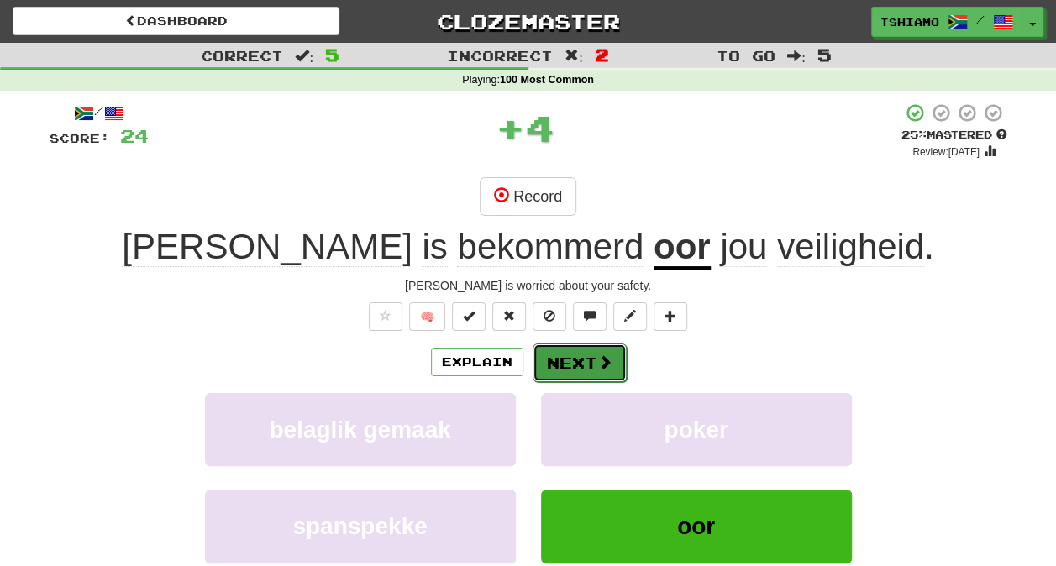
click at [561, 368] on button "Next" at bounding box center [580, 363] width 94 height 39
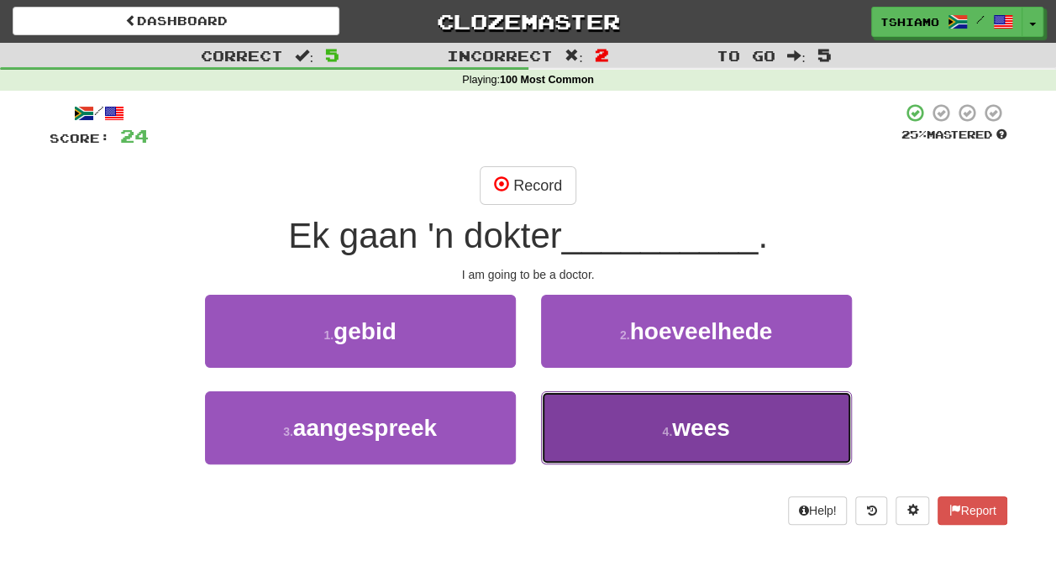
click at [620, 447] on button "4 . wees" at bounding box center [696, 428] width 311 height 73
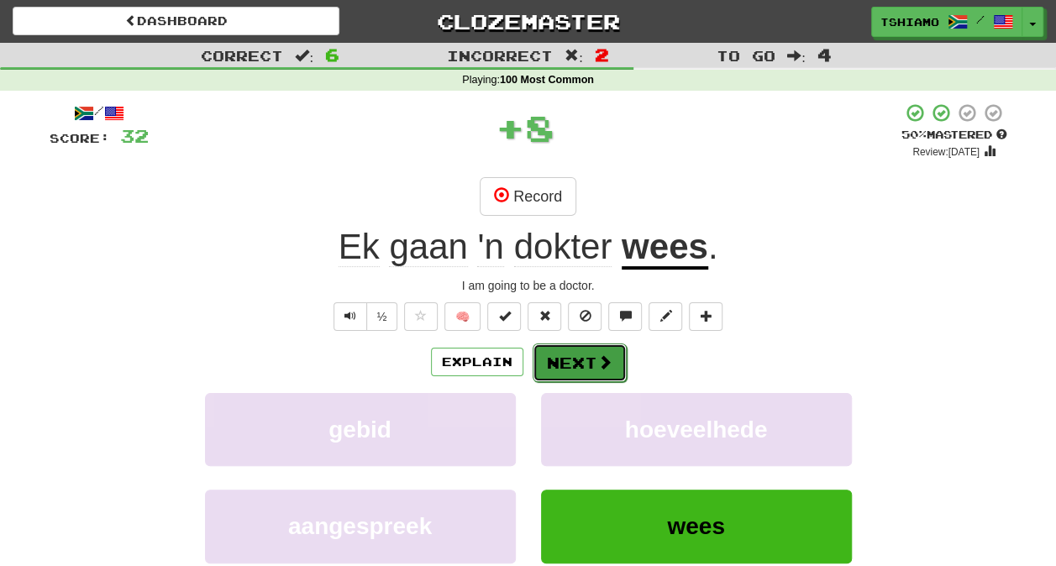
click at [585, 362] on button "Next" at bounding box center [580, 363] width 94 height 39
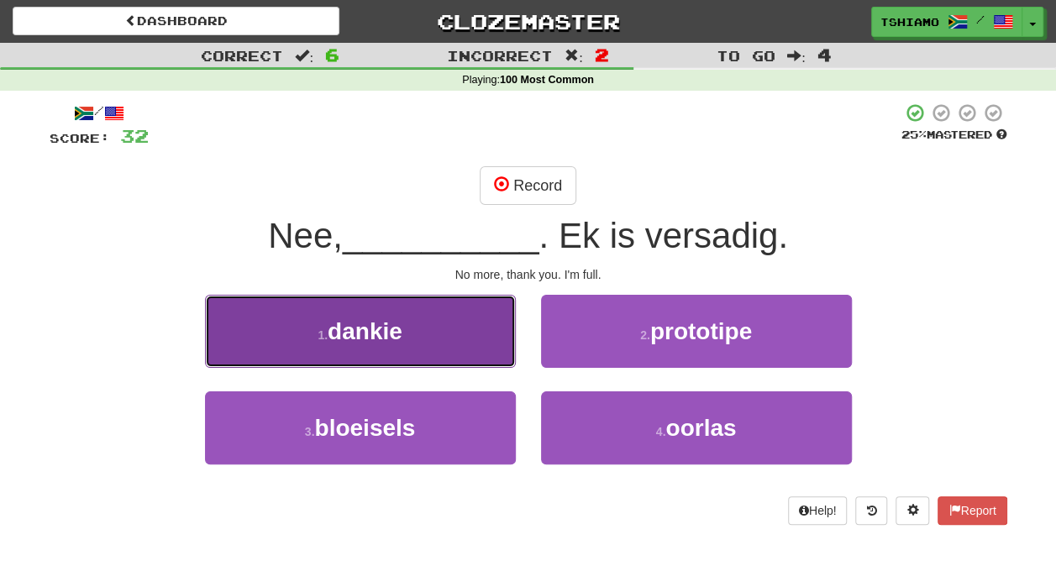
click at [446, 336] on button "1 . dankie" at bounding box center [360, 331] width 311 height 73
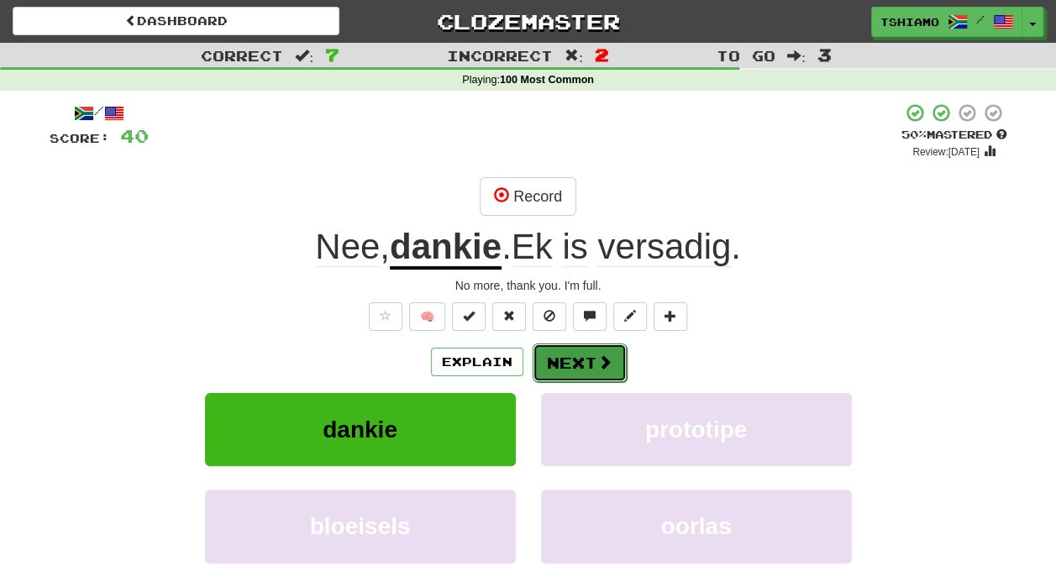
click at [573, 355] on button "Next" at bounding box center [580, 363] width 94 height 39
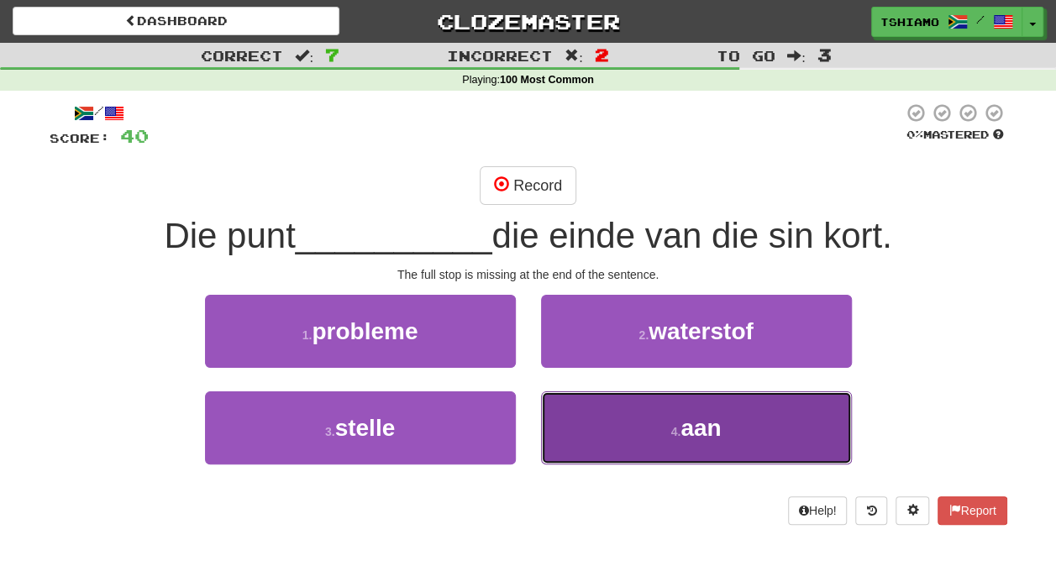
click at [654, 413] on button "4 . aan" at bounding box center [696, 428] width 311 height 73
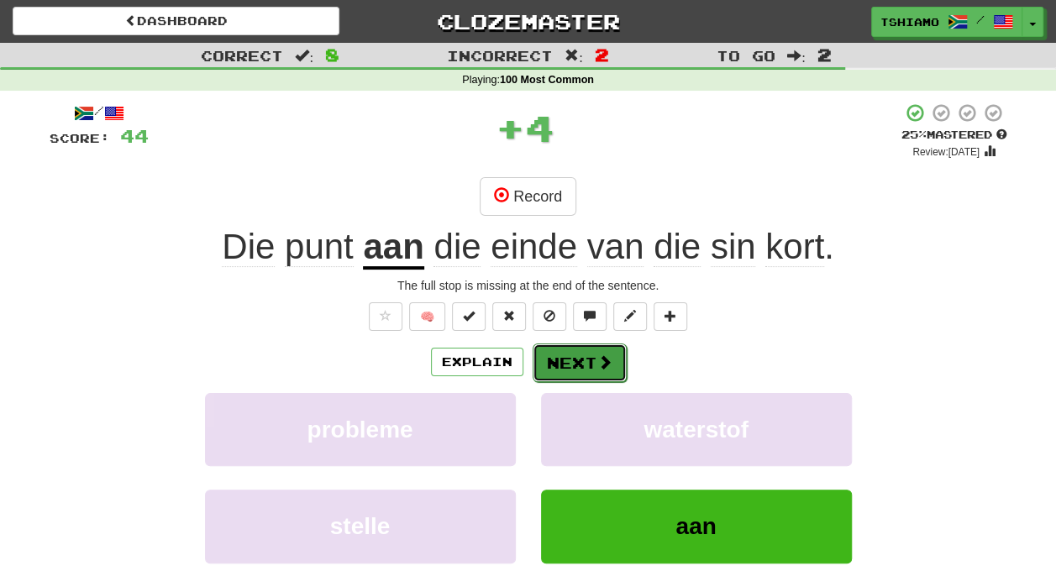
click at [584, 366] on button "Next" at bounding box center [580, 363] width 94 height 39
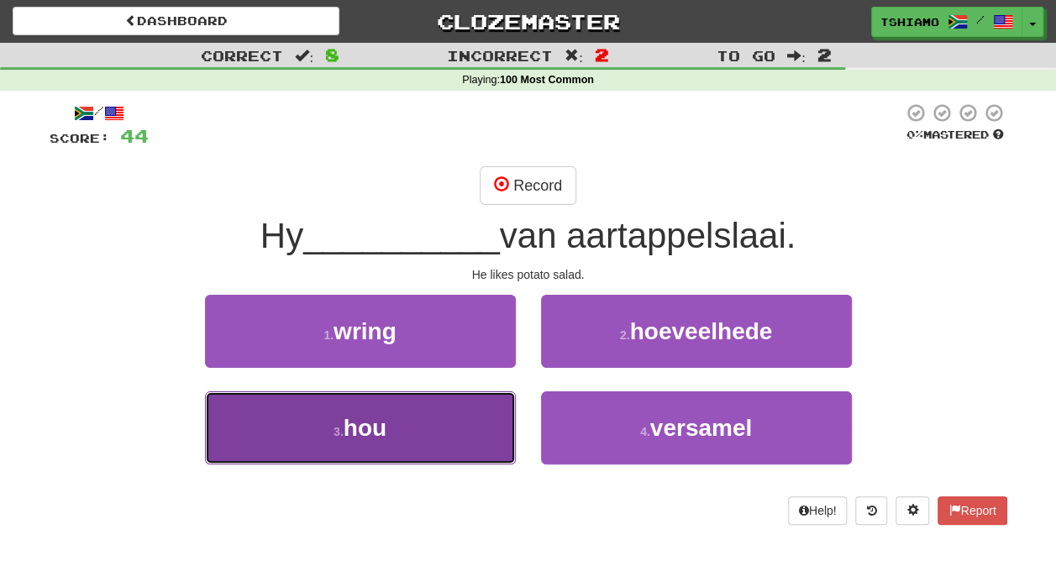
click at [486, 418] on button "3 . hou" at bounding box center [360, 428] width 311 height 73
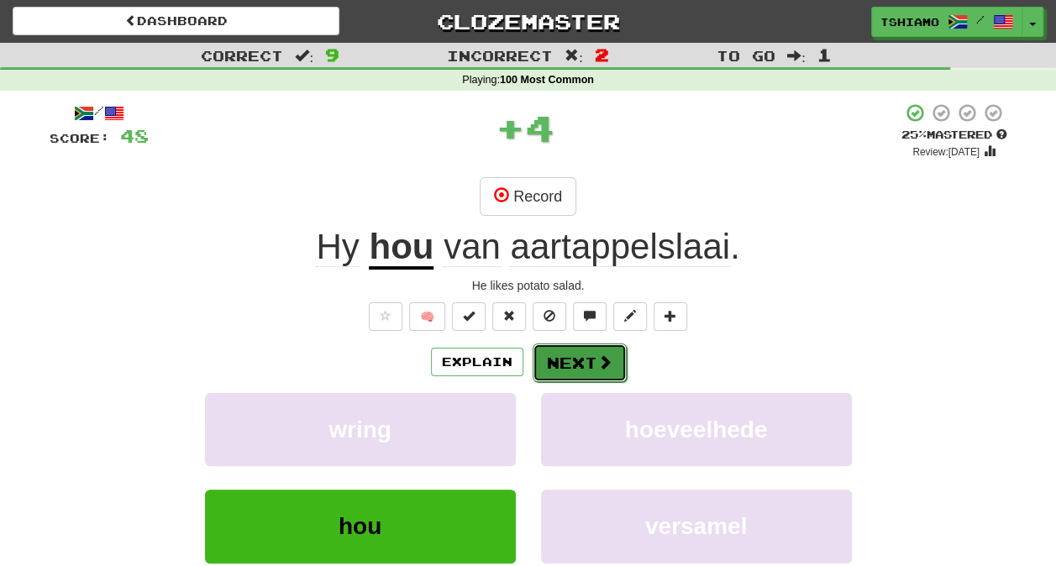
click at [578, 366] on button "Next" at bounding box center [580, 363] width 94 height 39
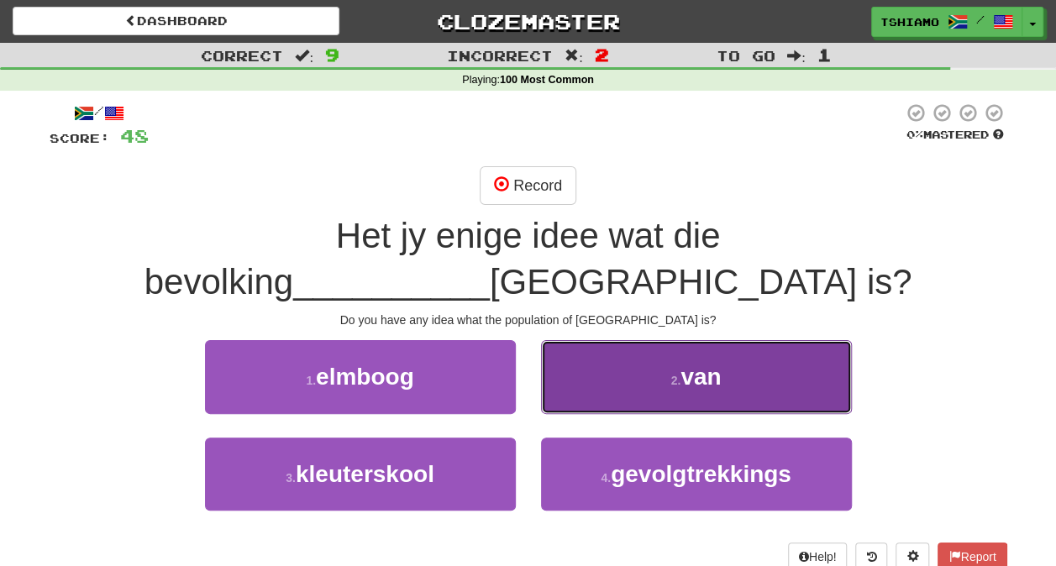
click at [622, 340] on button "2 . van" at bounding box center [696, 376] width 311 height 73
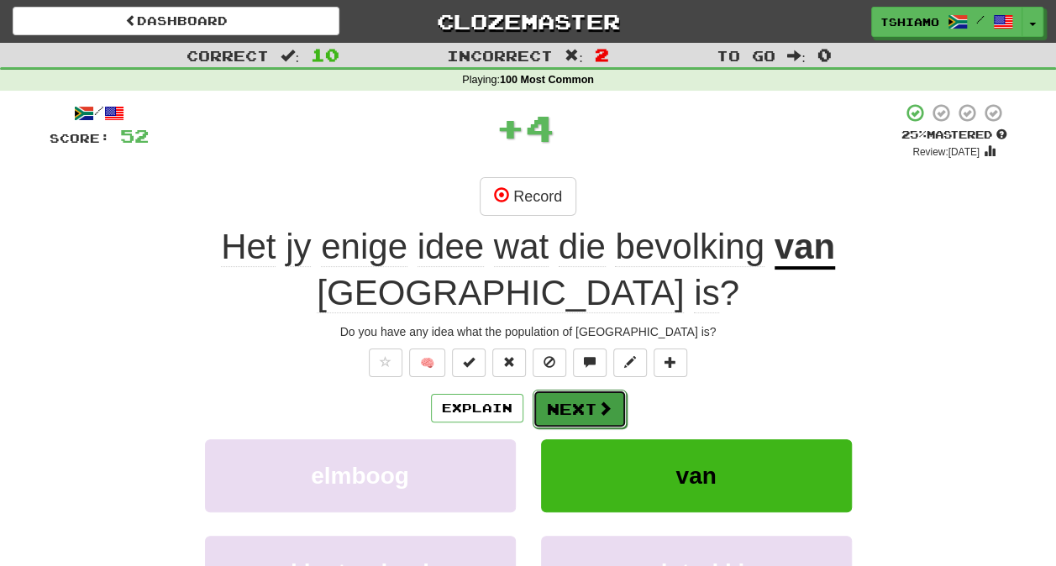
click at [575, 390] on button "Next" at bounding box center [580, 409] width 94 height 39
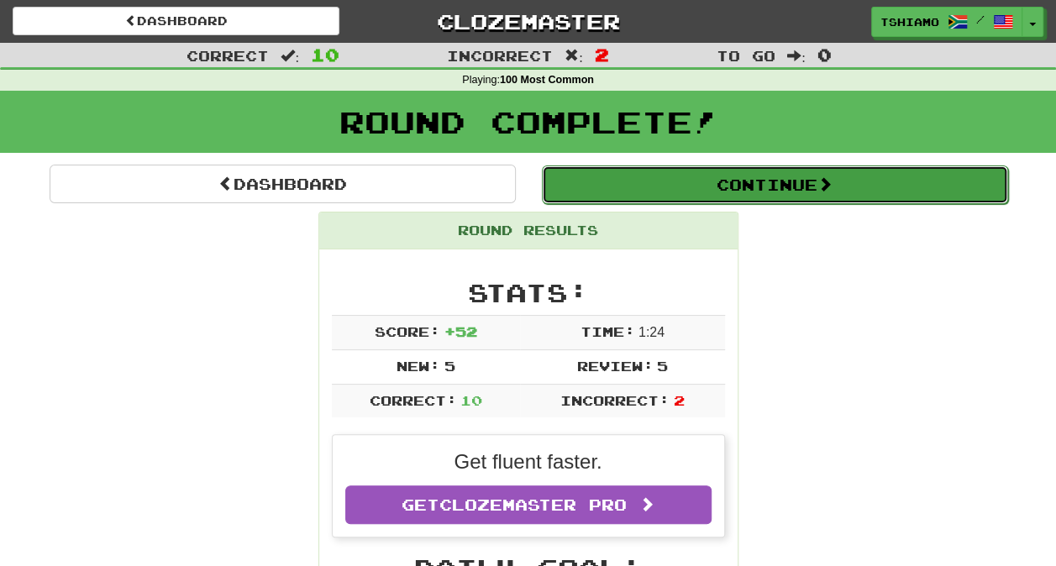
click at [687, 182] on button "Continue" at bounding box center [775, 185] width 466 height 39
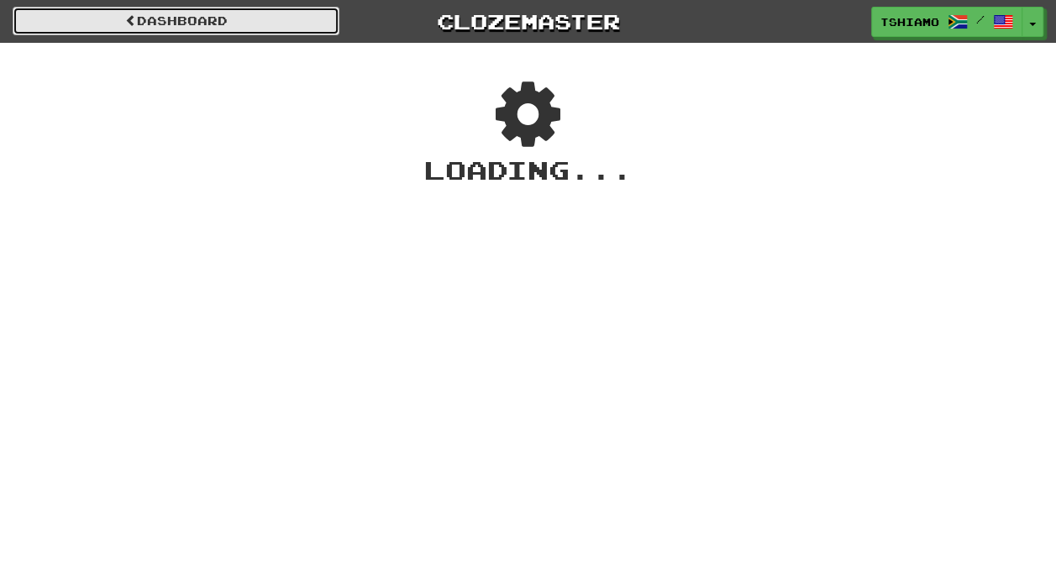
click at [309, 24] on link "Dashboard" at bounding box center [176, 21] width 327 height 29
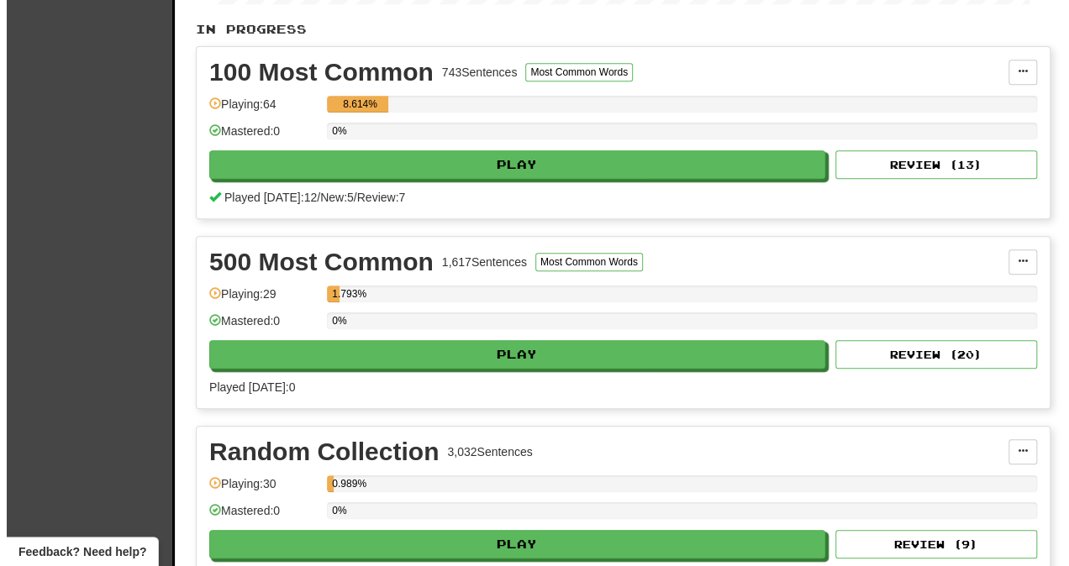
scroll to position [353, 0]
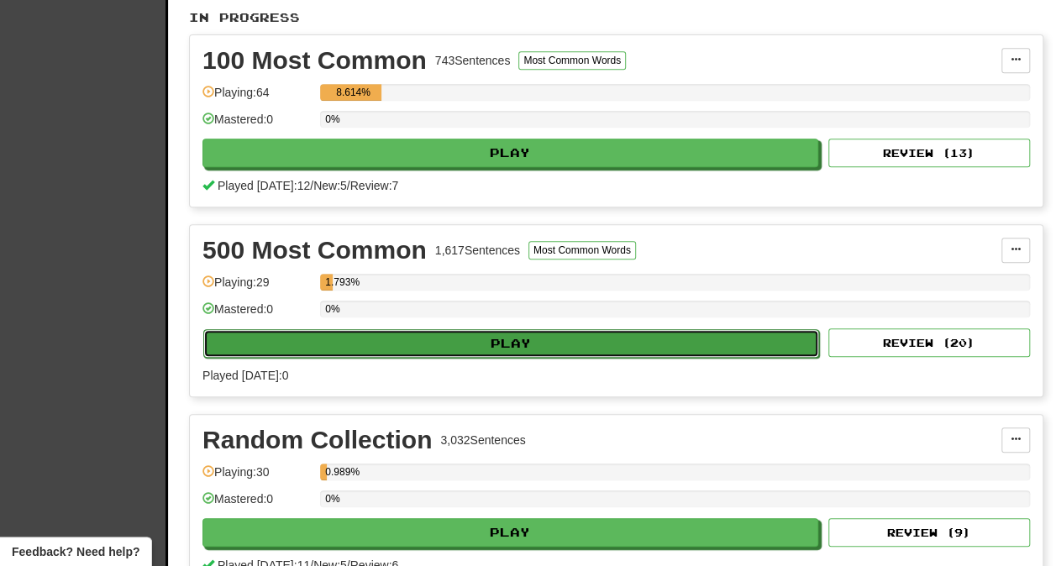
click at [735, 339] on button "Play" at bounding box center [511, 343] width 616 height 29
select select "**"
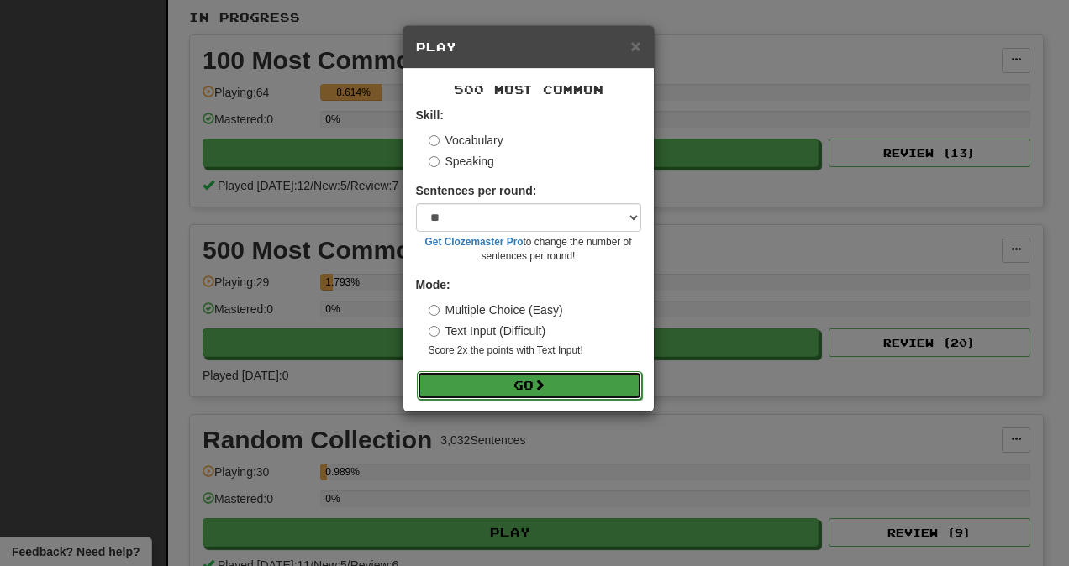
click at [531, 377] on button "Go" at bounding box center [529, 385] width 225 height 29
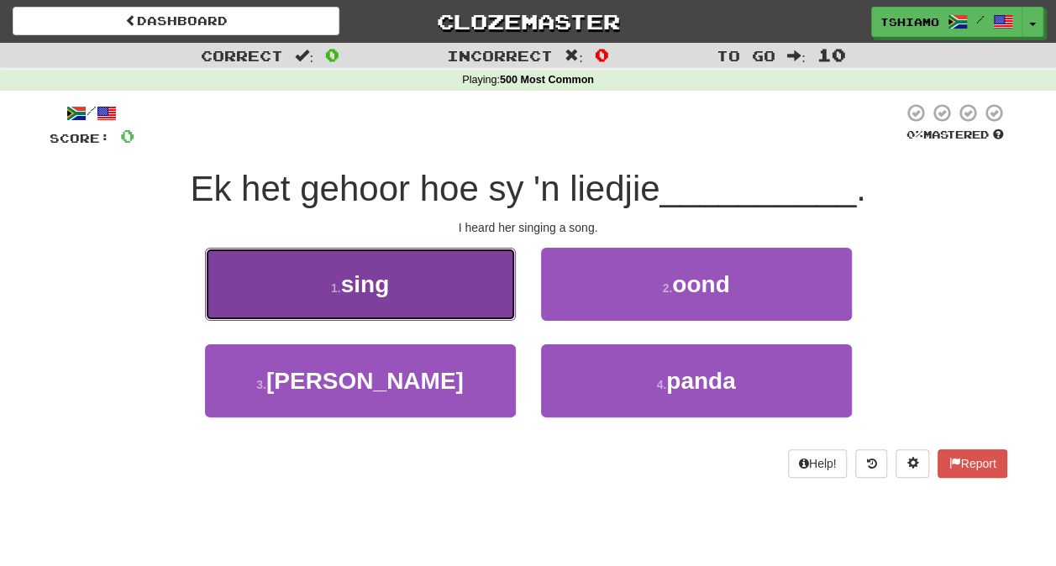
click at [449, 271] on button "1 . sing" at bounding box center [360, 284] width 311 height 73
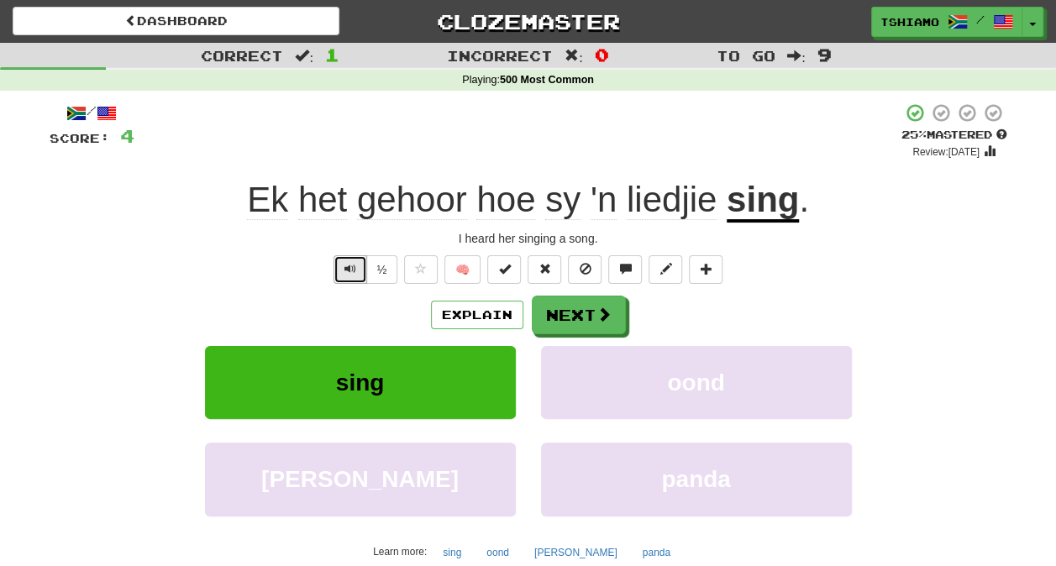
click at [345, 271] on span "Text-to-speech controls" at bounding box center [351, 269] width 12 height 12
click at [560, 313] on button "Next" at bounding box center [580, 316] width 94 height 39
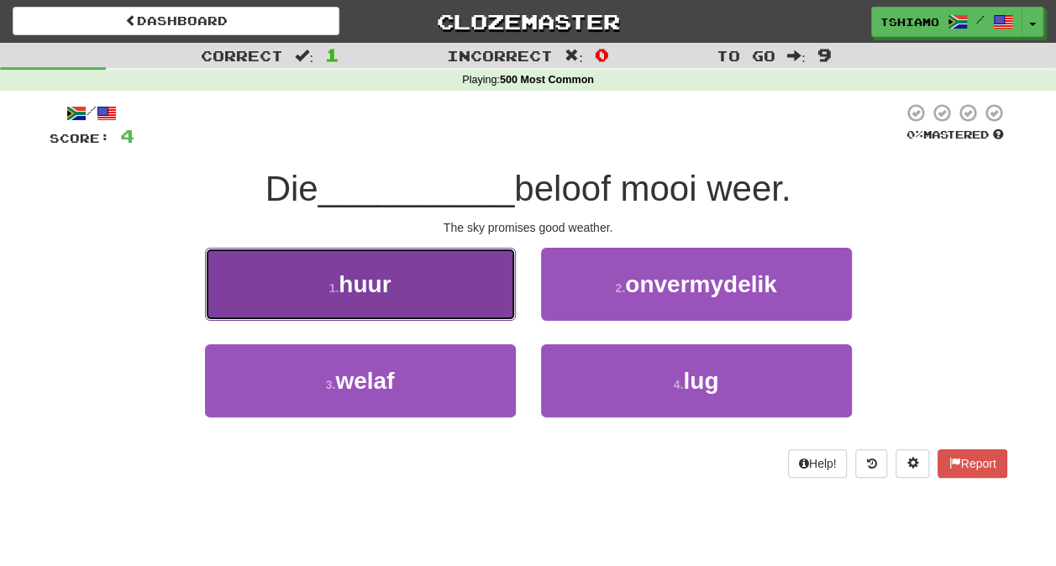
click at [501, 304] on button "1 . huur" at bounding box center [360, 284] width 311 height 73
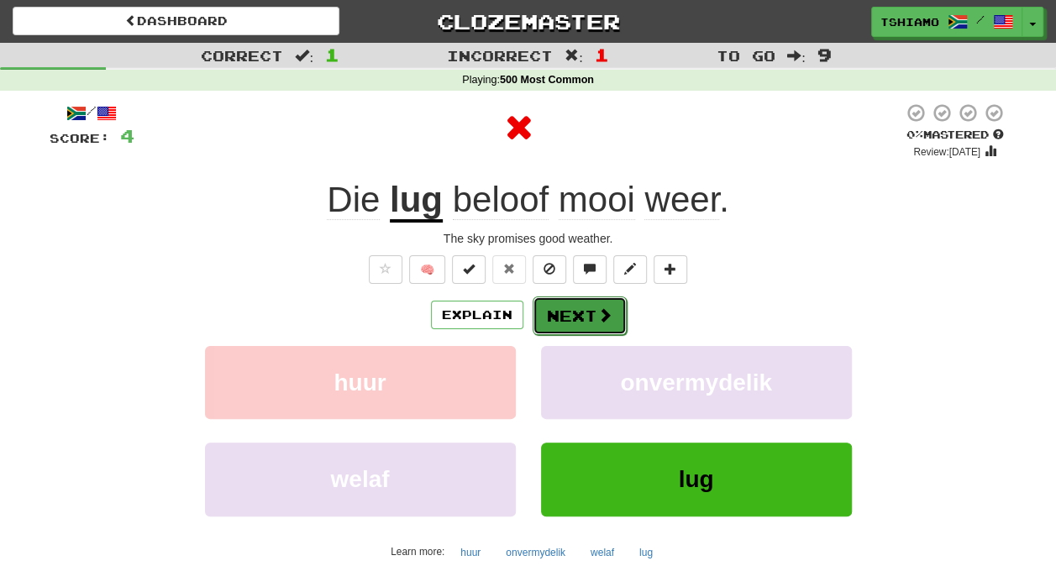
click at [566, 314] on button "Next" at bounding box center [580, 316] width 94 height 39
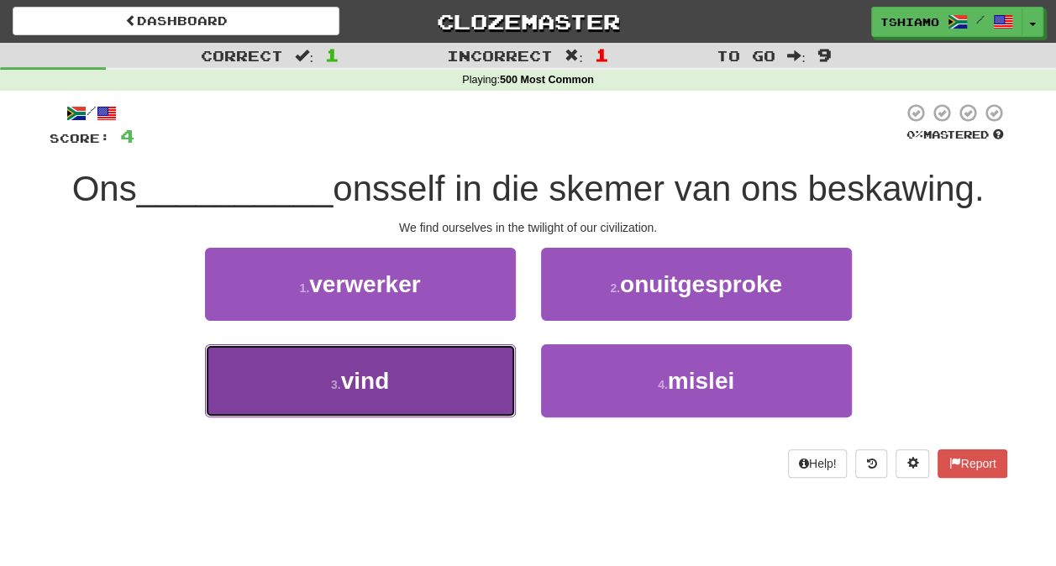
click at [501, 361] on button "3 . vind" at bounding box center [360, 381] width 311 height 73
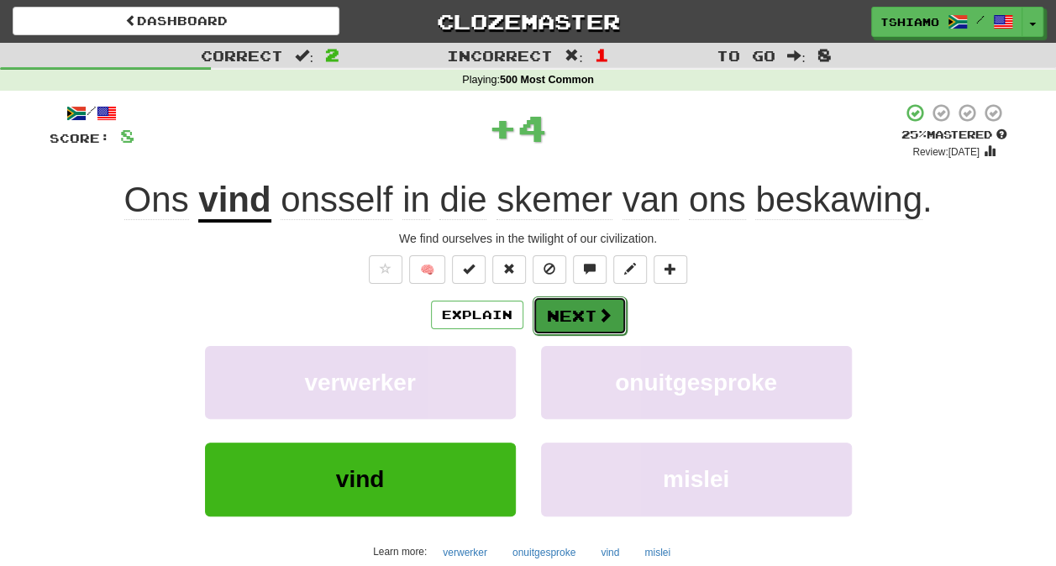
click at [597, 318] on span at bounding box center [604, 315] width 15 height 15
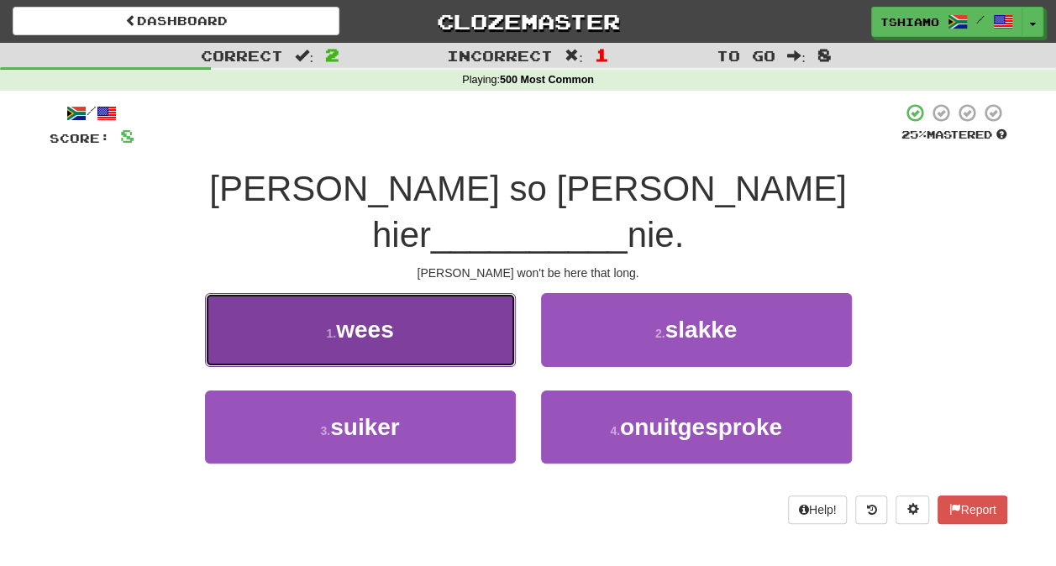
click at [425, 293] on button "1 . wees" at bounding box center [360, 329] width 311 height 73
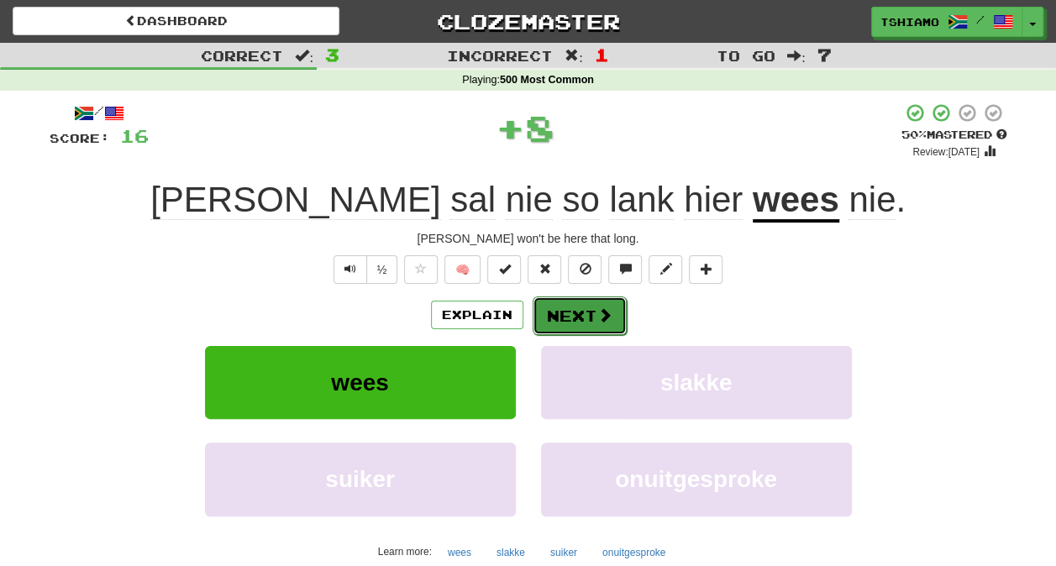
click at [560, 313] on button "Next" at bounding box center [580, 316] width 94 height 39
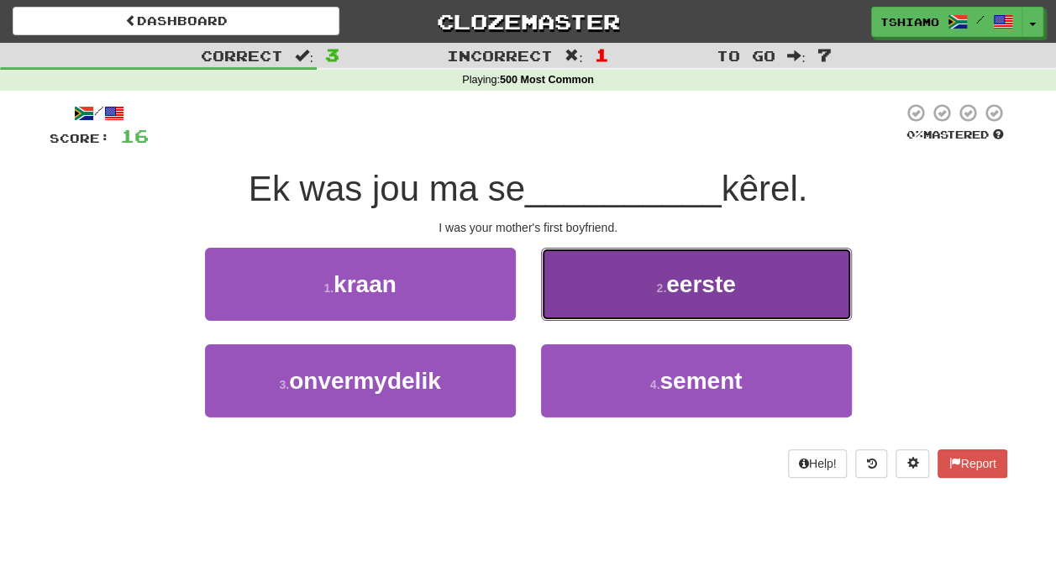
click at [612, 317] on button "2 . eerste" at bounding box center [696, 284] width 311 height 73
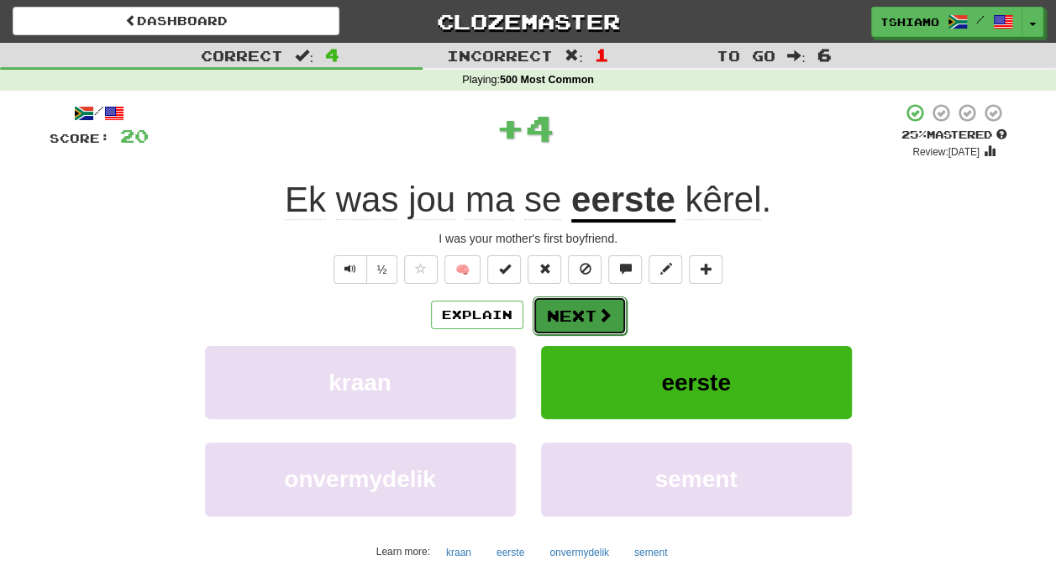
click at [605, 314] on span at bounding box center [604, 315] width 15 height 15
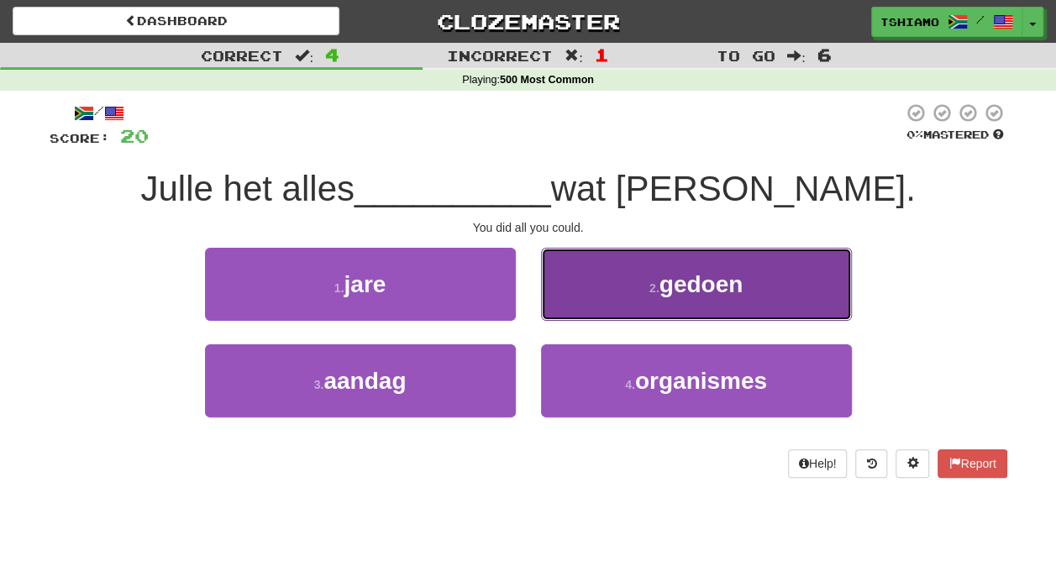
click at [597, 290] on button "2 . gedoen" at bounding box center [696, 284] width 311 height 73
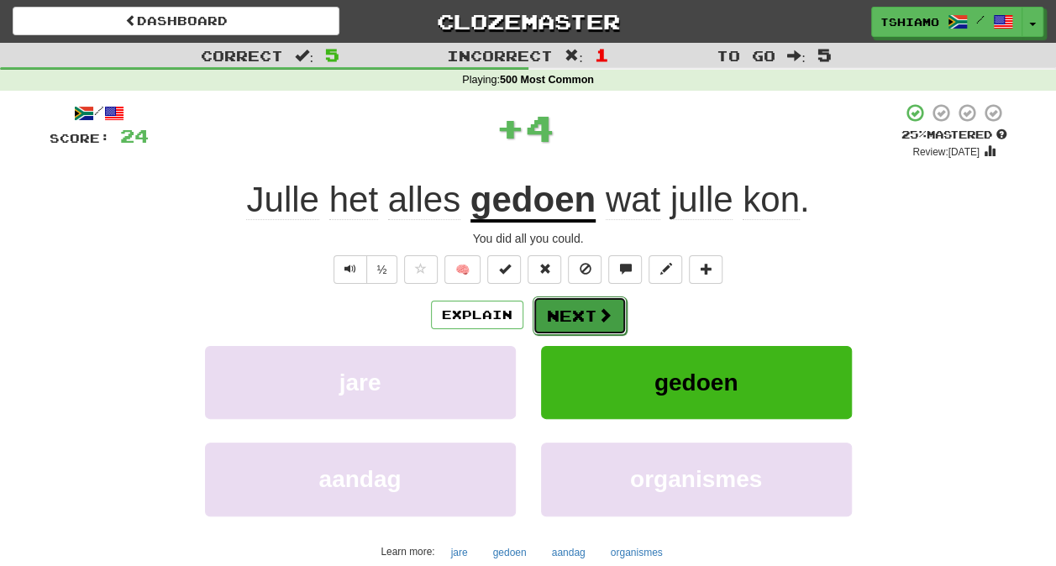
click at [577, 318] on button "Next" at bounding box center [580, 316] width 94 height 39
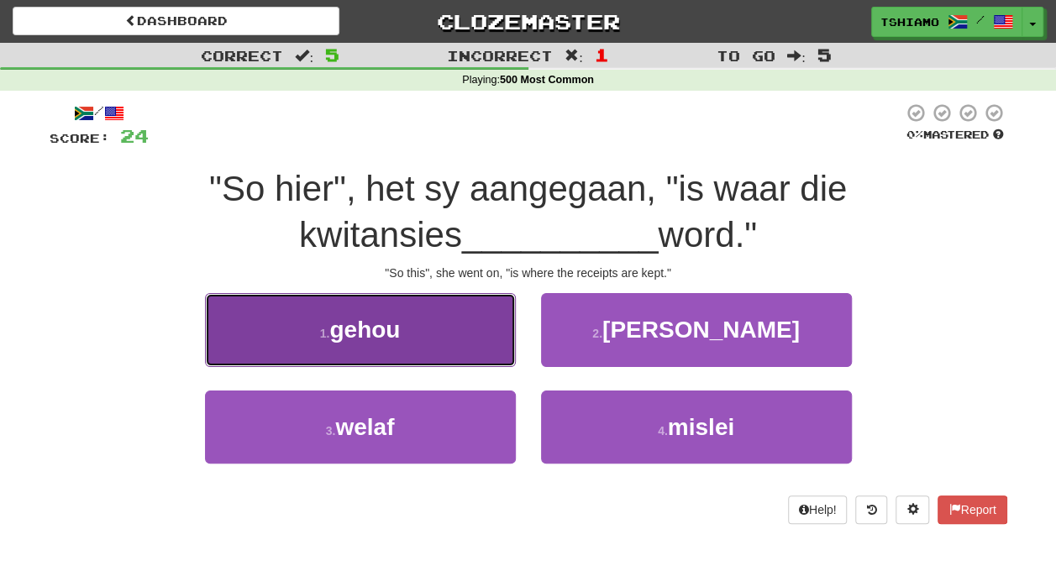
click at [415, 318] on button "1 . gehou" at bounding box center [360, 329] width 311 height 73
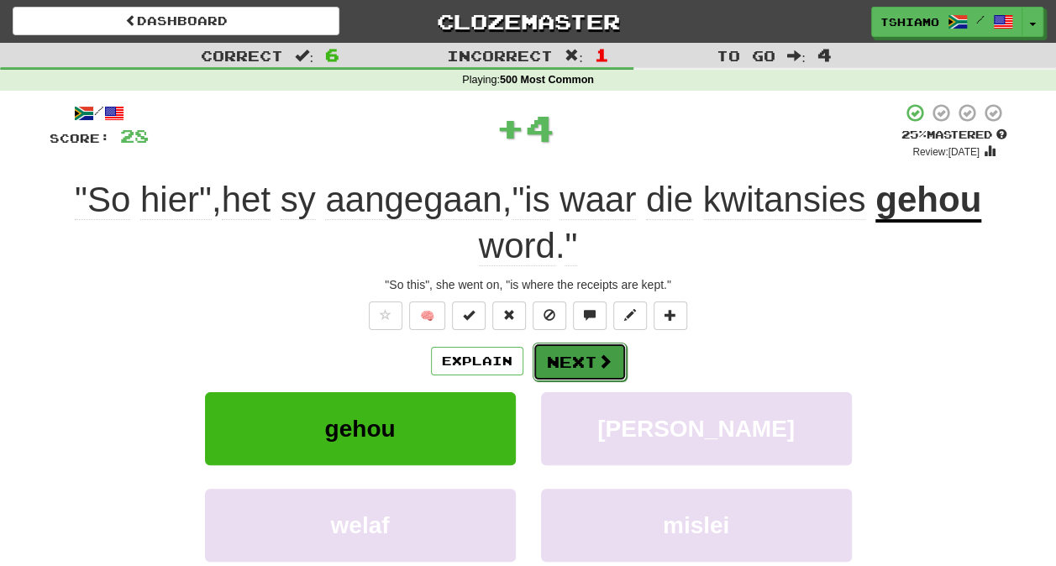
click at [562, 366] on button "Next" at bounding box center [580, 362] width 94 height 39
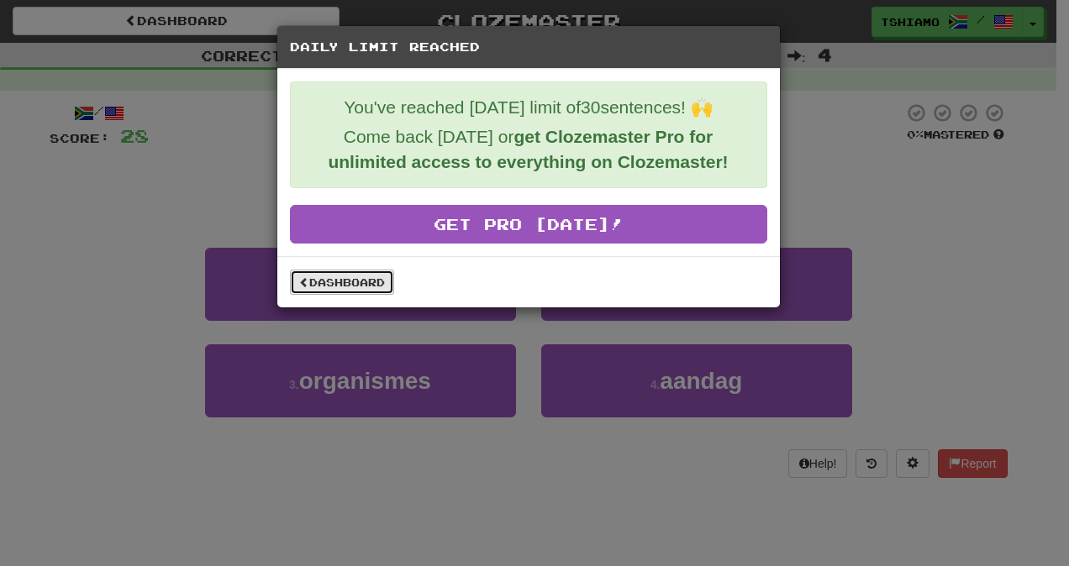
click at [358, 277] on link "Dashboard" at bounding box center [342, 282] width 104 height 25
